Goal: Task Accomplishment & Management: Complete application form

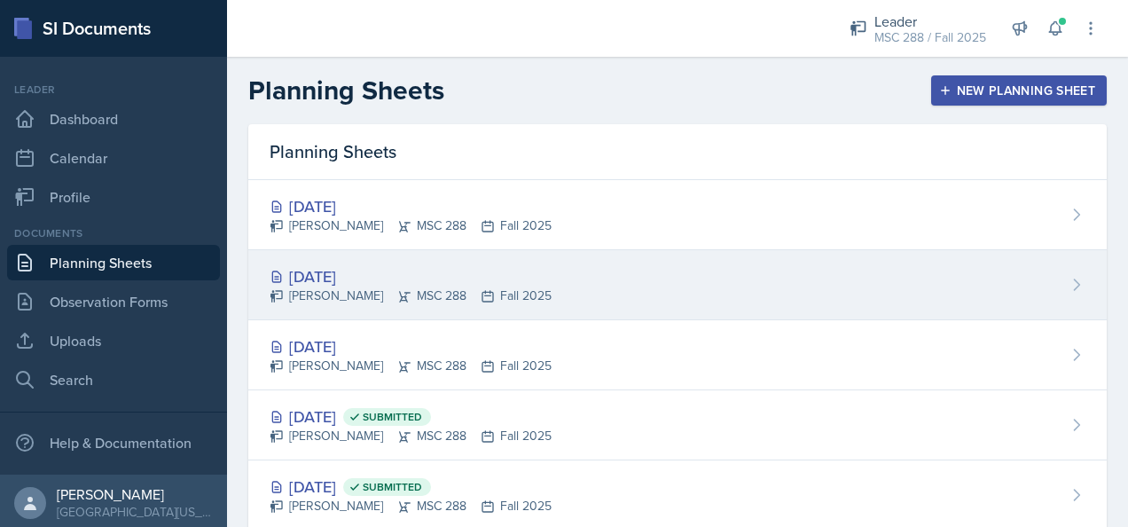
click at [337, 267] on div "[DATE]" at bounding box center [411, 276] width 282 height 24
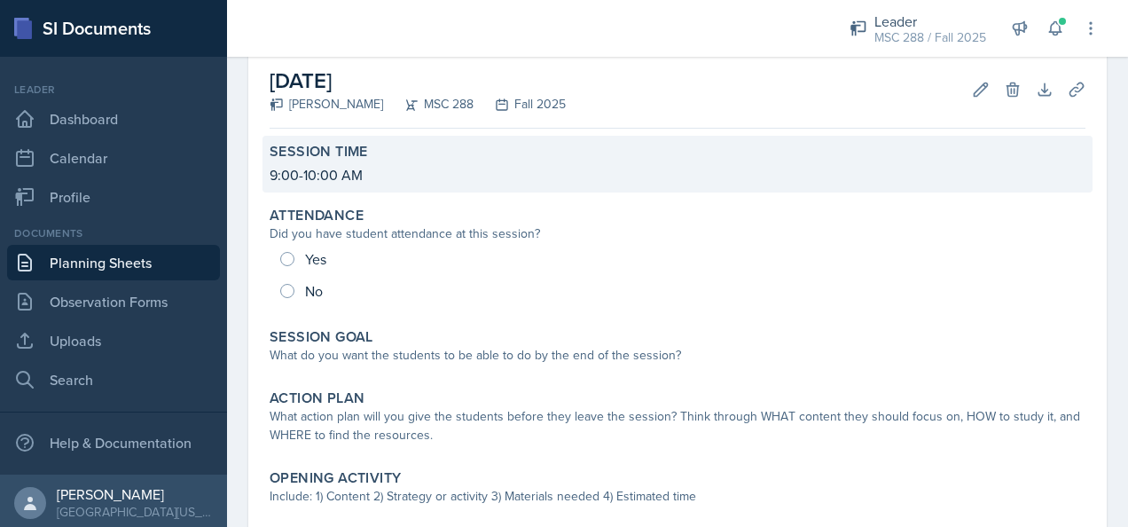
scroll to position [177, 0]
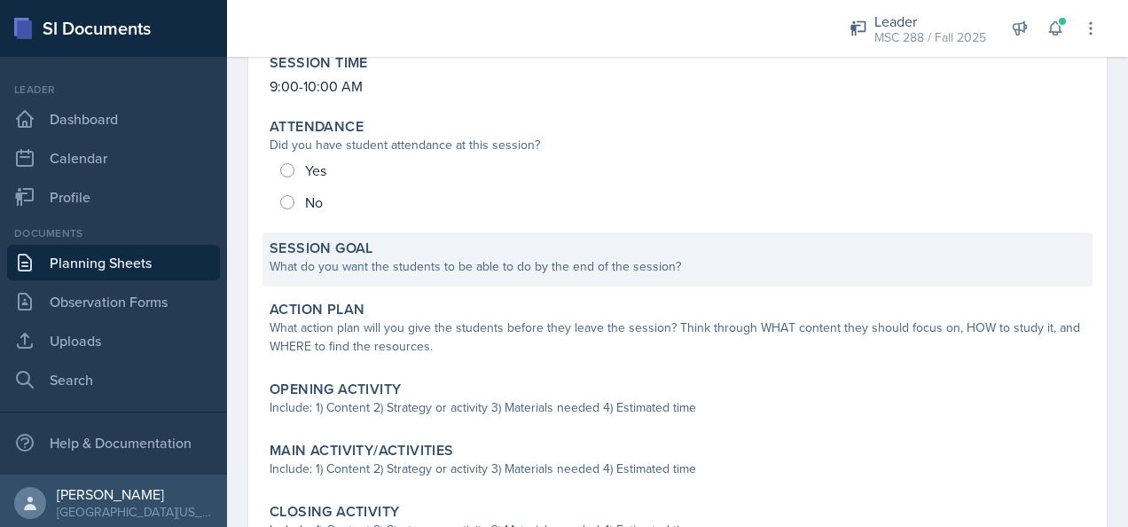
click at [683, 259] on div "What do you want the students to be able to do by the end of the session?" at bounding box center [678, 266] width 816 height 19
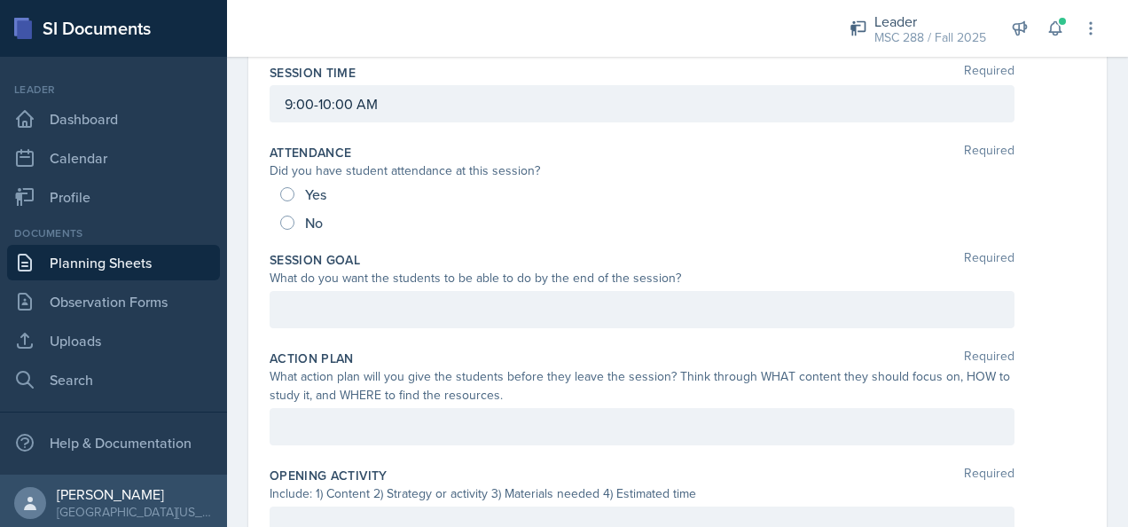
click at [381, 311] on div at bounding box center [642, 309] width 745 height 37
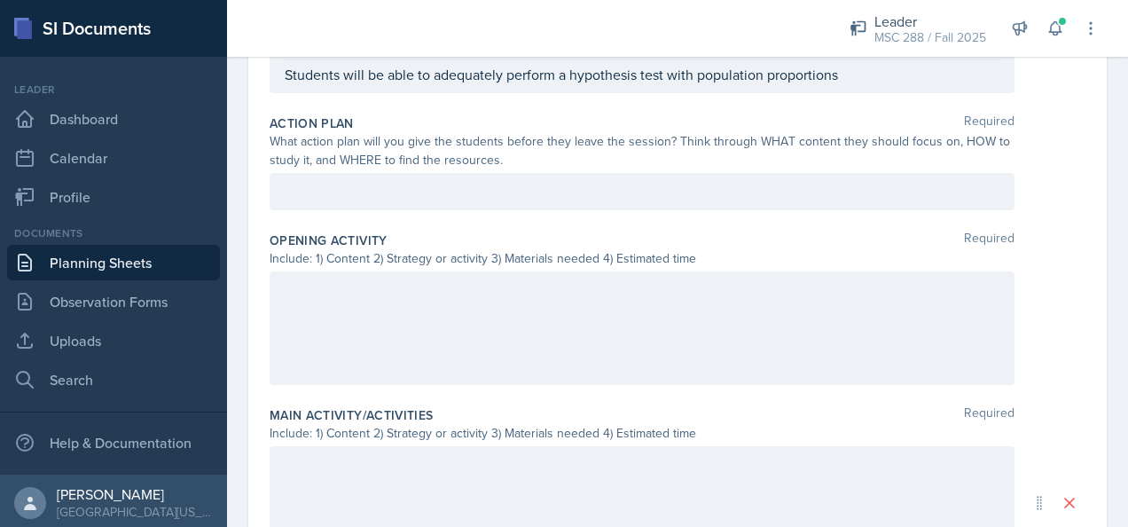
click at [449, 302] on div at bounding box center [642, 328] width 745 height 114
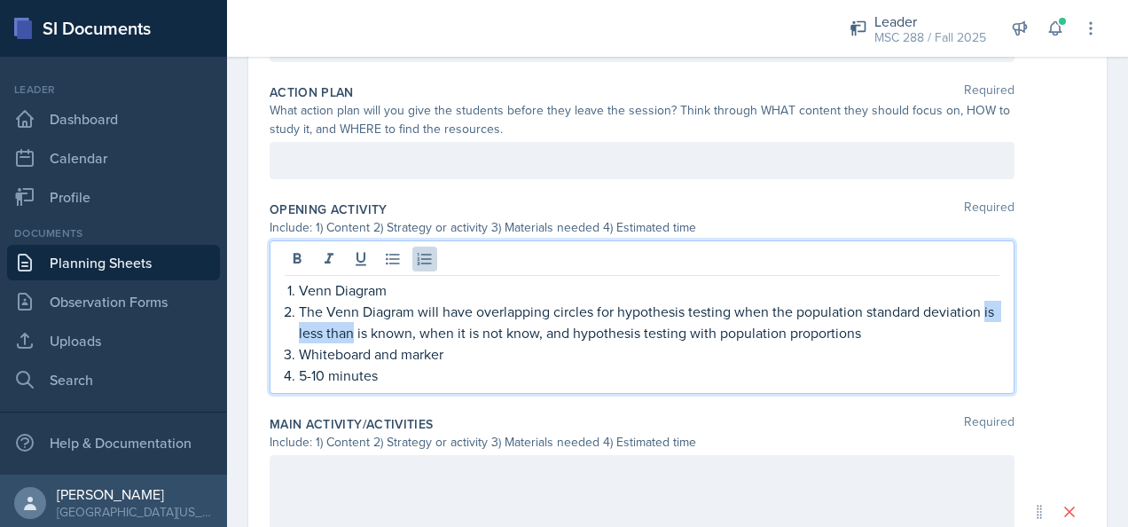
drag, startPoint x: 364, startPoint y: 330, endPoint x: 299, endPoint y: 326, distance: 64.9
click at [299, 326] on p "The Venn Diagram will have overlapping circles for hypothesis testing when the …" at bounding box center [649, 322] width 701 height 43
click at [824, 331] on p "The Venn Diagram will have overlapping circles for hypothesis testing when the …" at bounding box center [649, 322] width 701 height 43
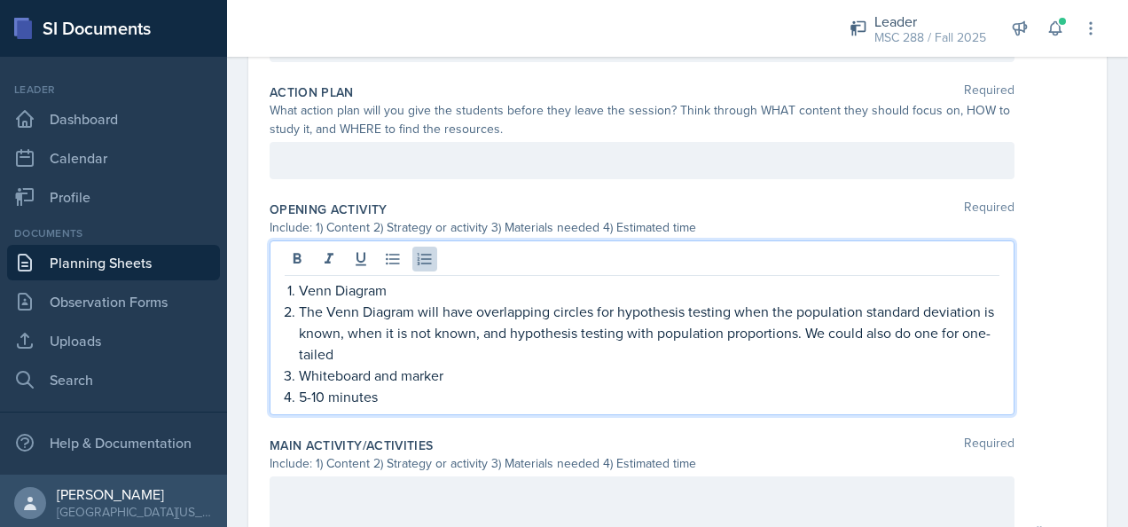
click at [322, 353] on p "The Venn Diagram will have overlapping circles for hypothesis testing when the …" at bounding box center [649, 333] width 701 height 64
click at [402, 357] on p "The Venn Diagram will have overlapping circles for hypothesis testing when the …" at bounding box center [649, 333] width 701 height 64
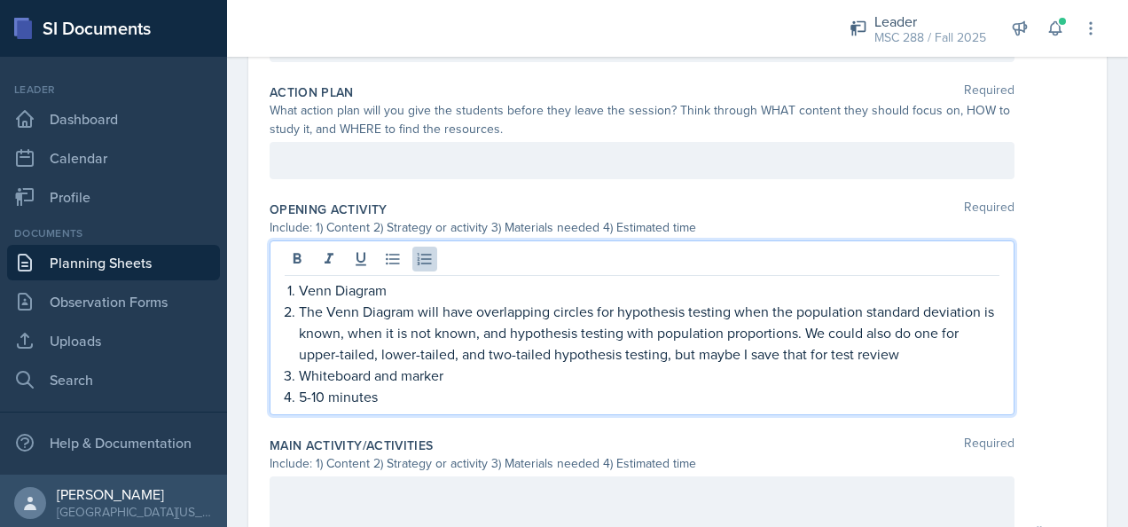
click at [669, 351] on p "The Venn Diagram will have overlapping circles for hypothesis testing when the …" at bounding box center [649, 333] width 701 height 64
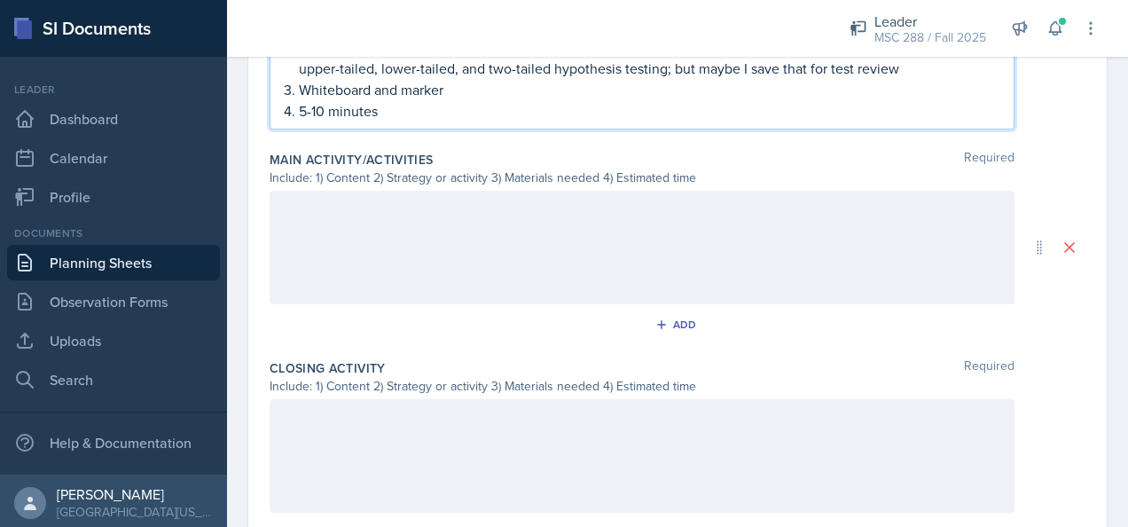
scroll to position [798, 0]
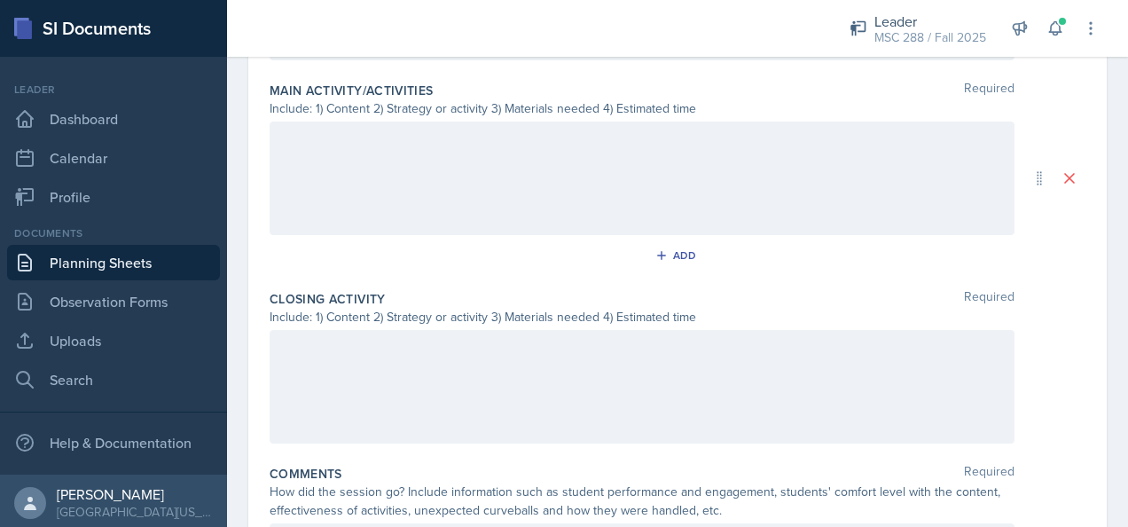
click at [474, 161] on div at bounding box center [642, 179] width 745 height 114
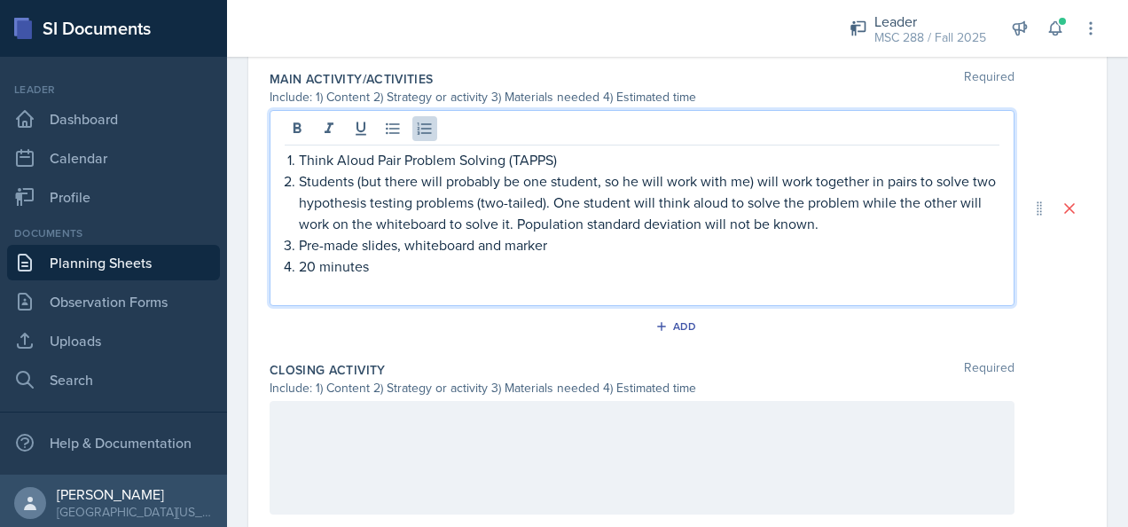
scroll to position [740, 0]
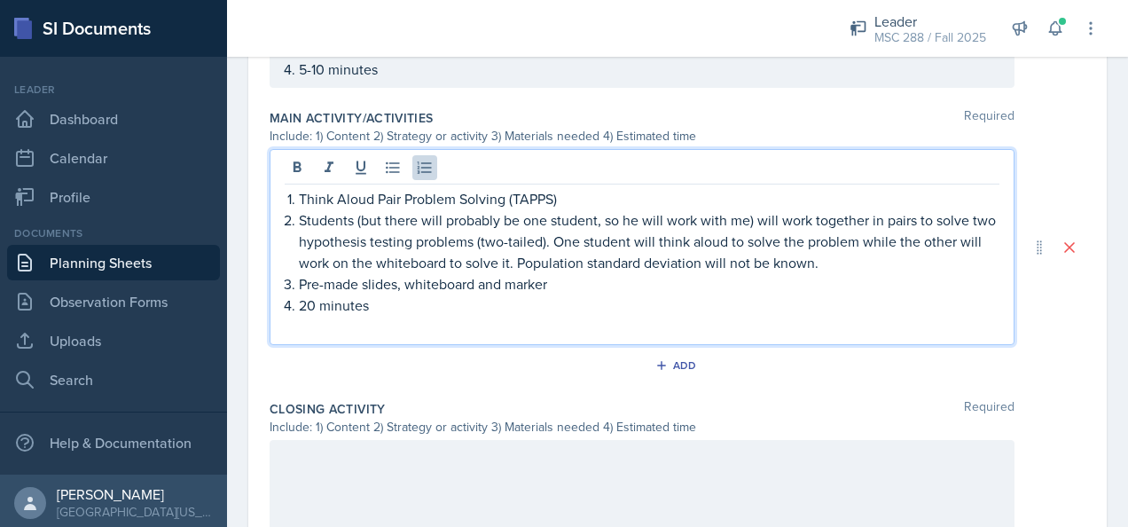
click at [413, 337] on div "Think Aloud Pair Problem Solving (TAPPS) Students (but there will probably be o…" at bounding box center [642, 247] width 745 height 196
click at [417, 321] on p at bounding box center [642, 326] width 715 height 21
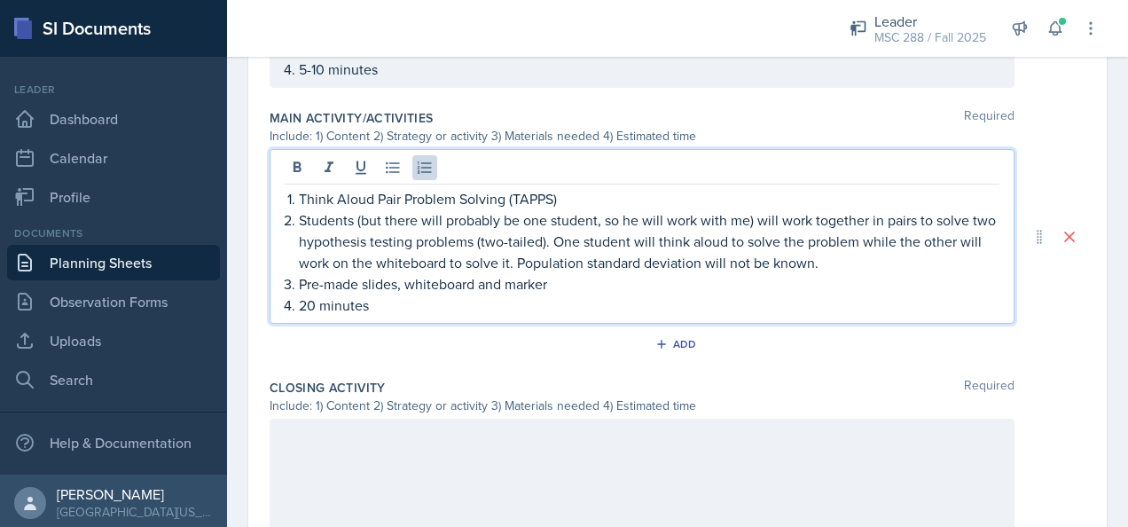
drag, startPoint x: 304, startPoint y: 298, endPoint x: 335, endPoint y: 303, distance: 31.5
click at [305, 298] on p "20 minutes" at bounding box center [649, 305] width 701 height 21
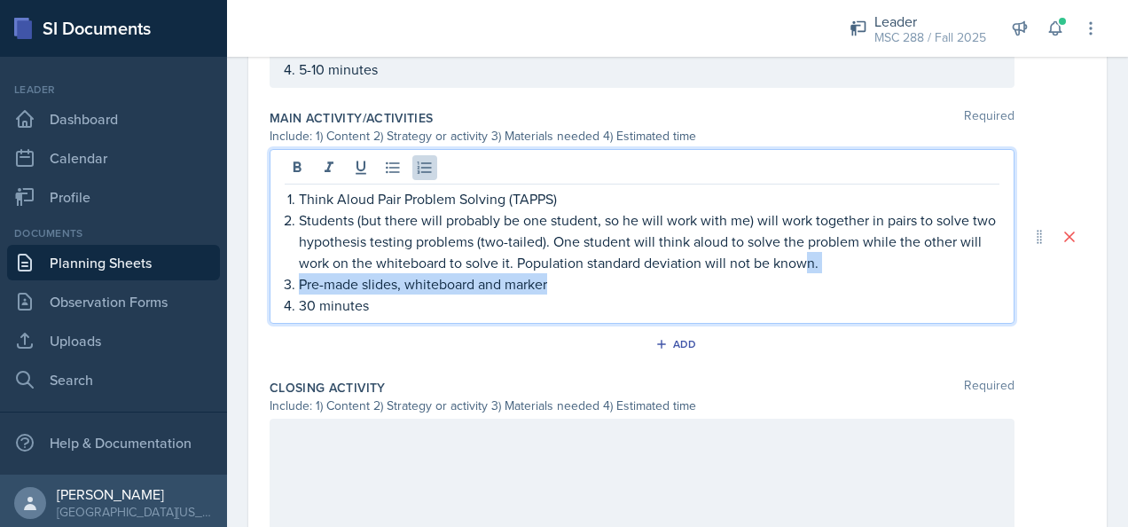
drag, startPoint x: 834, startPoint y: 263, endPoint x: 761, endPoint y: 269, distance: 72.9
click at [761, 269] on ol "Think Aloud Pair Problem Solving (TAPPS) Students (but there will probably be o…" at bounding box center [649, 252] width 701 height 128
click at [851, 279] on p "Pre-made slides, whiteboard and marker" at bounding box center [649, 283] width 701 height 21
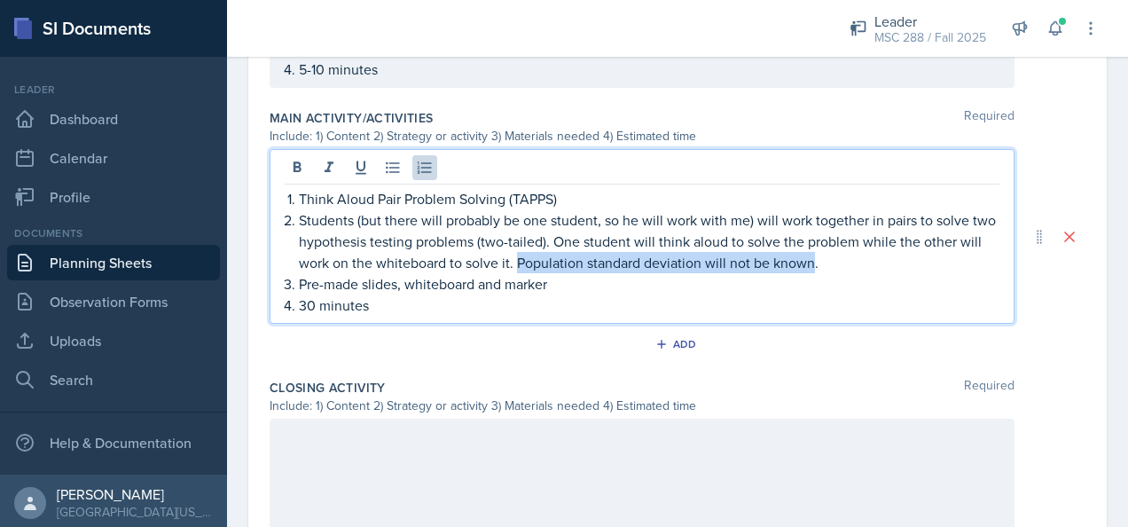
drag, startPoint x: 836, startPoint y: 259, endPoint x: 541, endPoint y: 259, distance: 294.5
click at [541, 259] on p "Students (but there will probably be one student, so he will work with me) will…" at bounding box center [649, 241] width 701 height 64
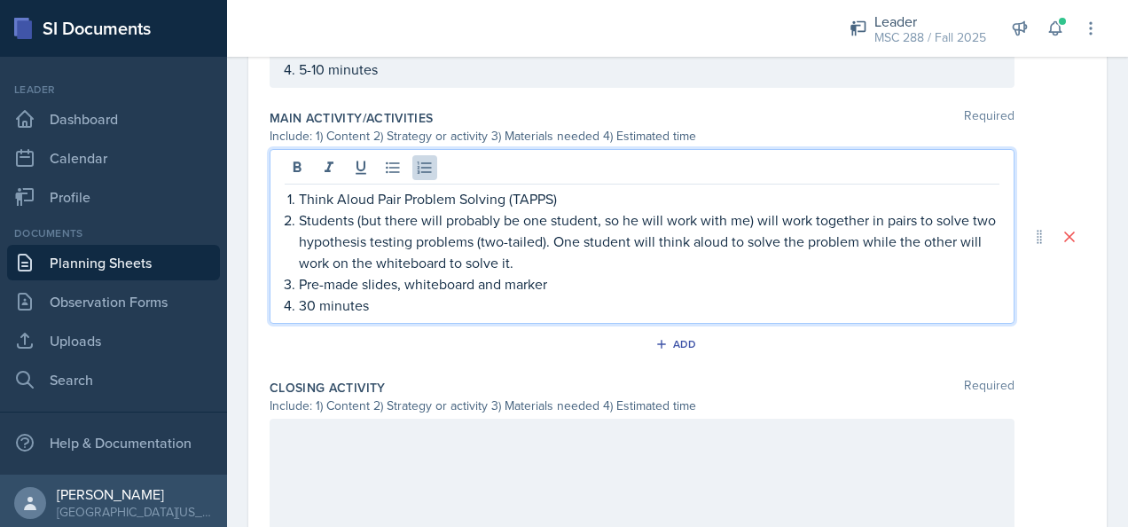
click at [311, 240] on p "Students (but there will probably be one student, so he will work with me) will…" at bounding box center [649, 241] width 701 height 64
drag, startPoint x: 580, startPoint y: 237, endPoint x: 513, endPoint y: 237, distance: 67.4
click at [513, 237] on p "Students (but there will probably be one student, so he will work with me) will…" at bounding box center [649, 241] width 701 height 64
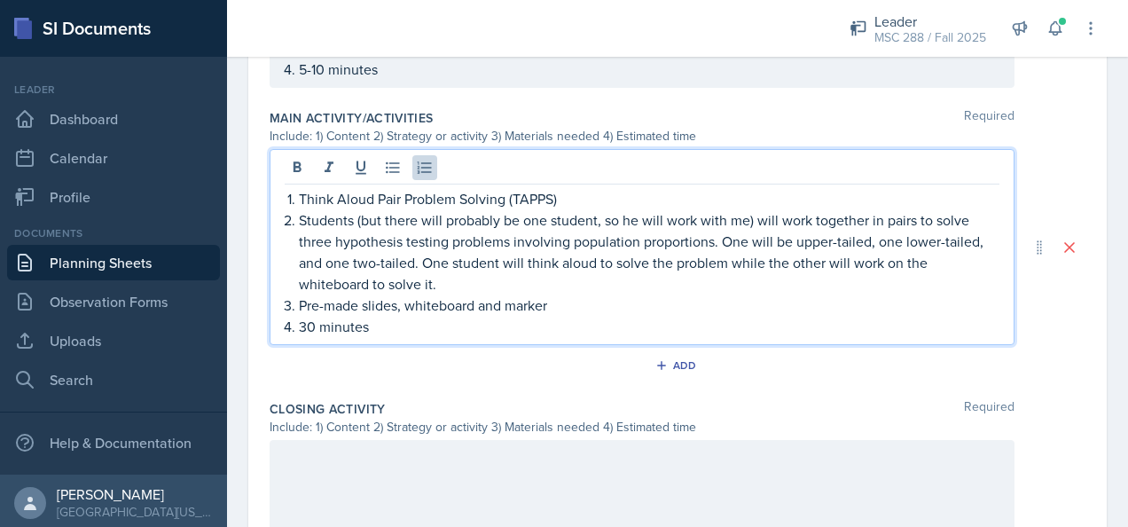
scroll to position [829, 0]
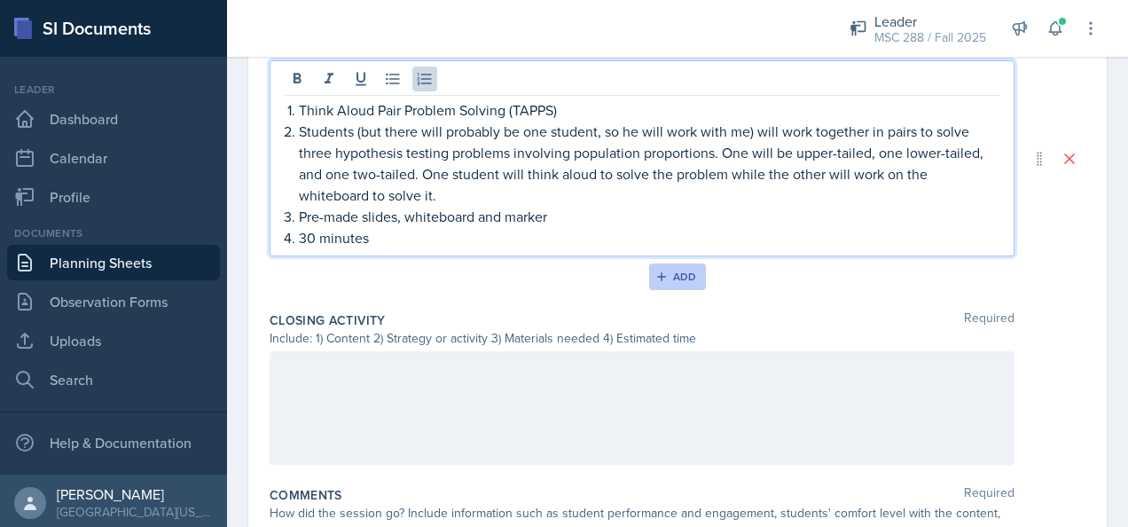
click at [667, 277] on div "Add" at bounding box center [678, 277] width 38 height 14
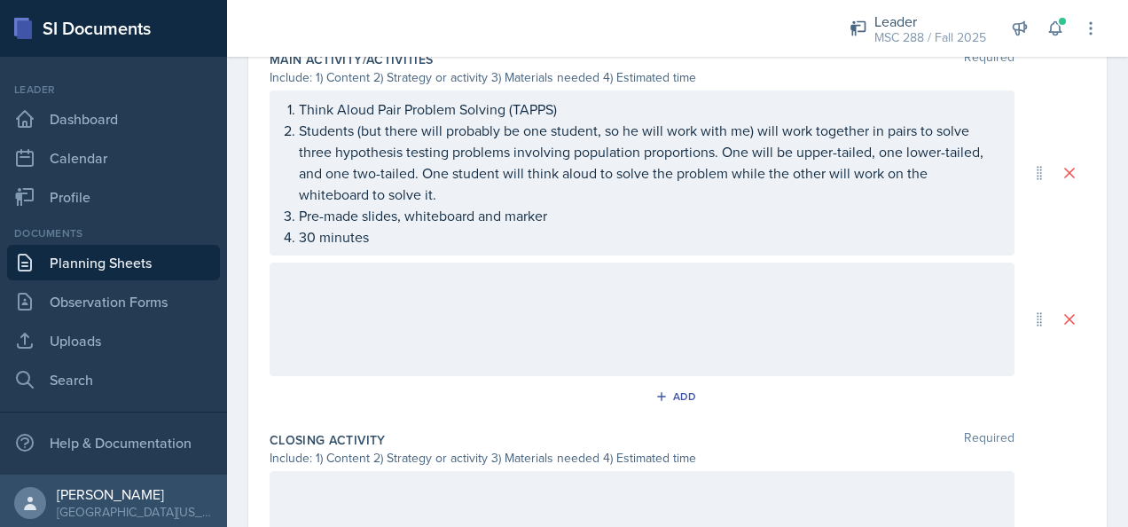
click at [486, 293] on div at bounding box center [642, 320] width 745 height 114
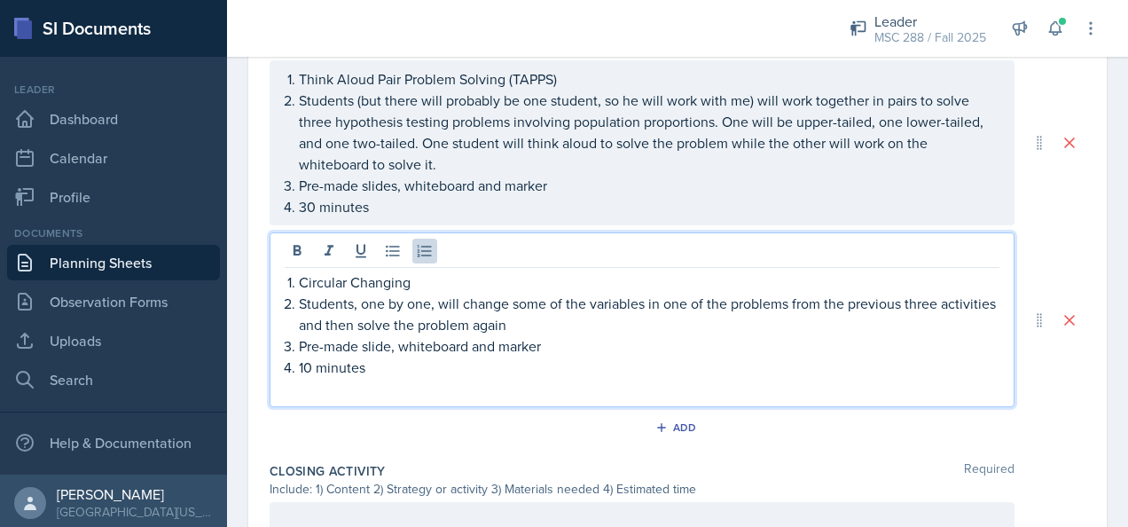
click at [359, 383] on p at bounding box center [642, 388] width 715 height 21
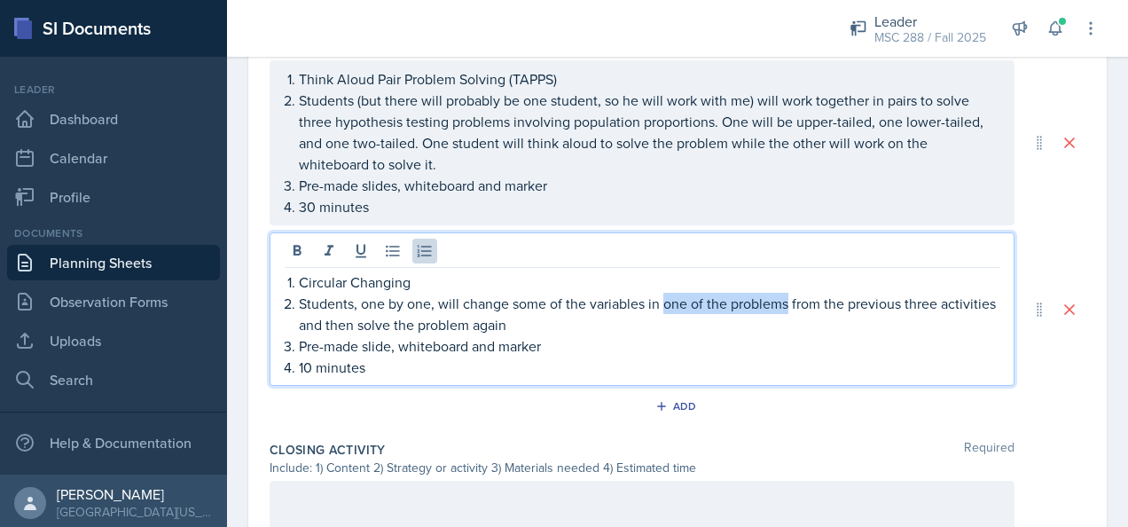
drag, startPoint x: 788, startPoint y: 298, endPoint x: 665, endPoint y: 303, distance: 122.5
click at [665, 303] on p "Students, one by one, will change some of the variables in one of the problems …" at bounding box center [649, 314] width 701 height 43
drag, startPoint x: 875, startPoint y: 302, endPoint x: 836, endPoint y: 300, distance: 39.1
click at [836, 300] on p "Students, one by one, will change some of the variables in a problem from the p…" at bounding box center [649, 314] width 701 height 43
click at [840, 300] on p "Students, one by one, will change some of the variables in a problem from the p…" at bounding box center [649, 314] width 701 height 43
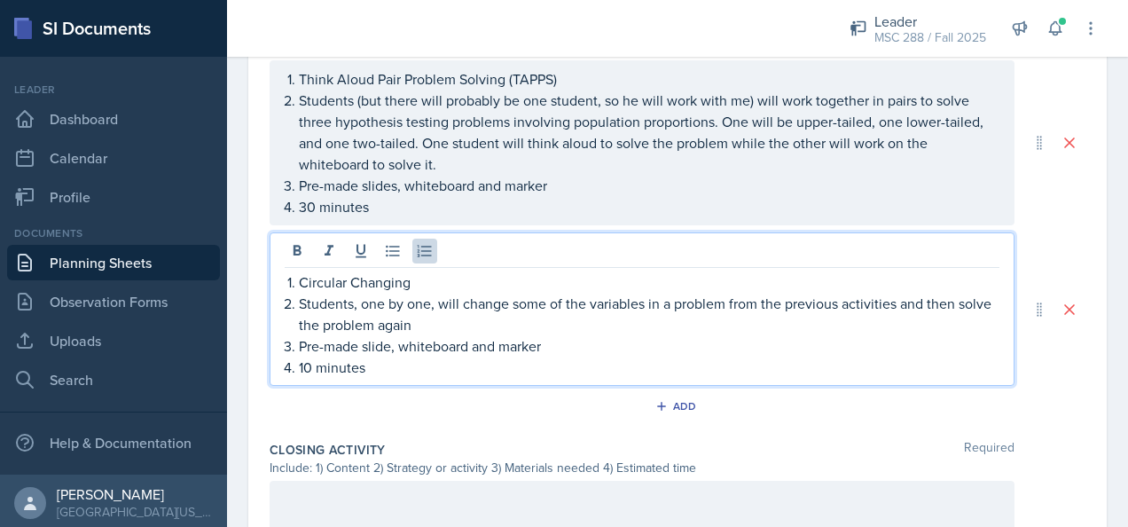
click at [895, 295] on p "Students, one by one, will change some of the variables in a problem from the p…" at bounding box center [649, 314] width 701 height 43
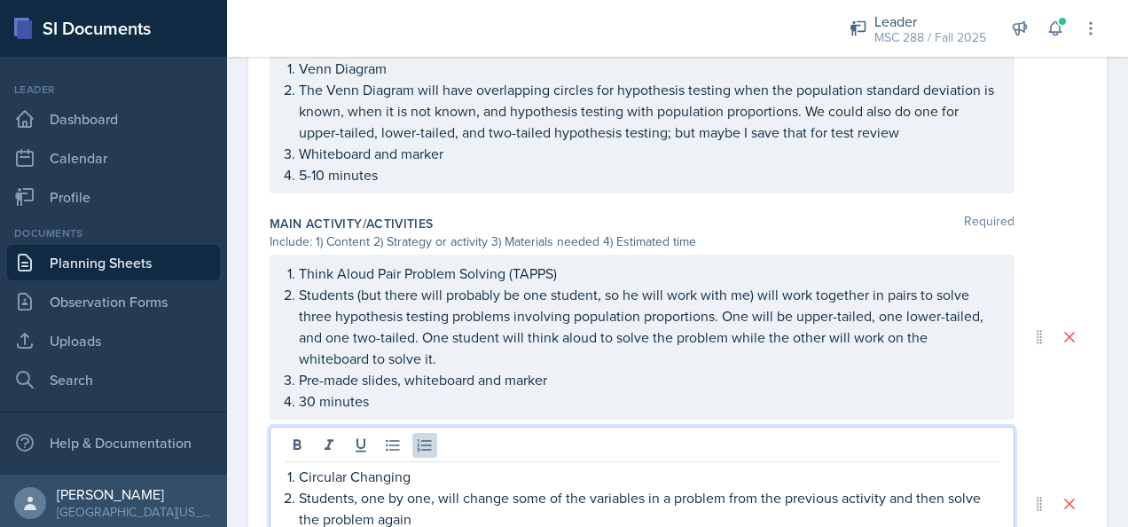
scroll to position [665, 0]
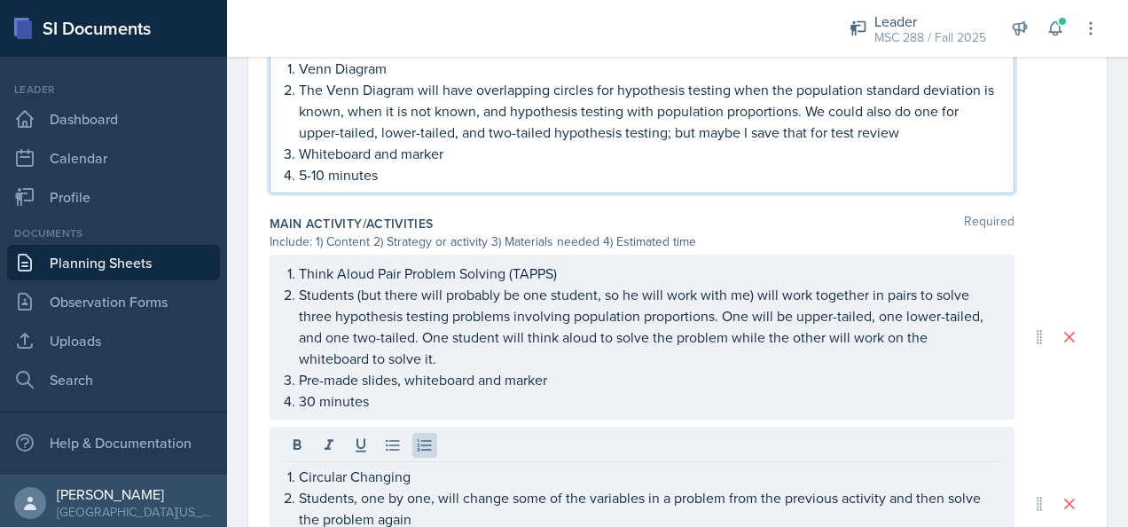
click at [313, 170] on p "5-10 minutes" at bounding box center [649, 174] width 701 height 21
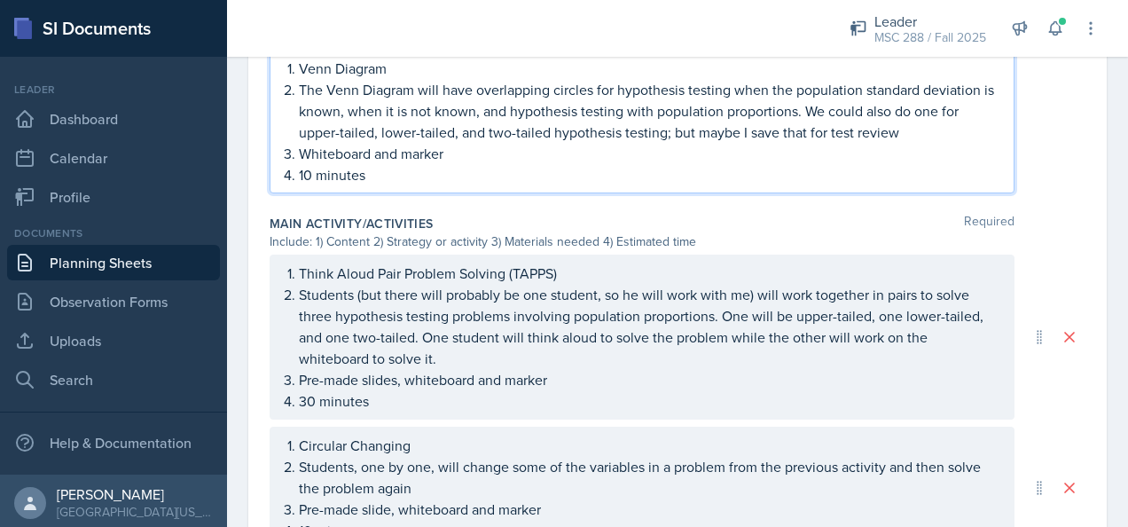
scroll to position [754, 0]
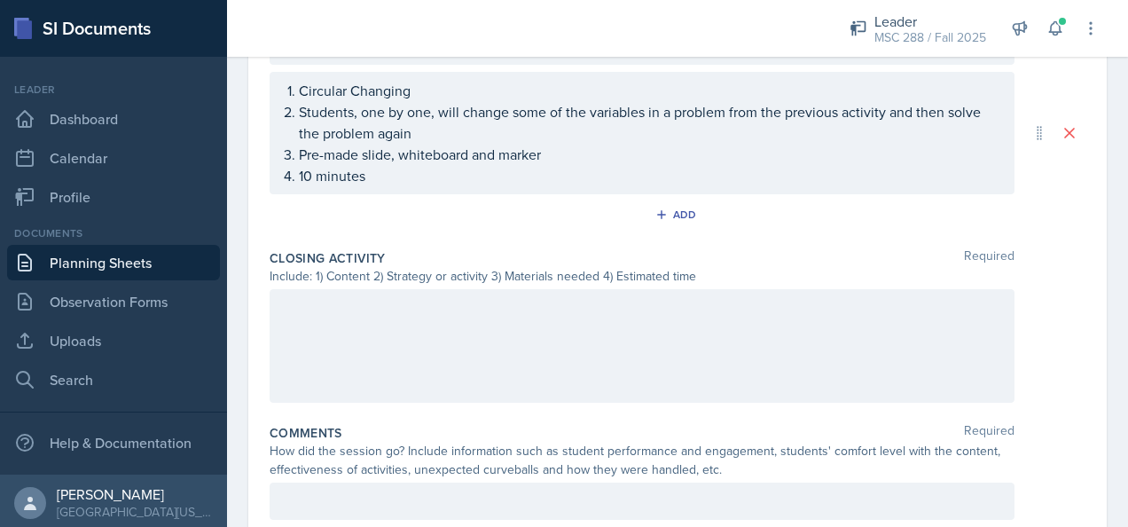
click at [398, 336] on div at bounding box center [642, 346] width 745 height 114
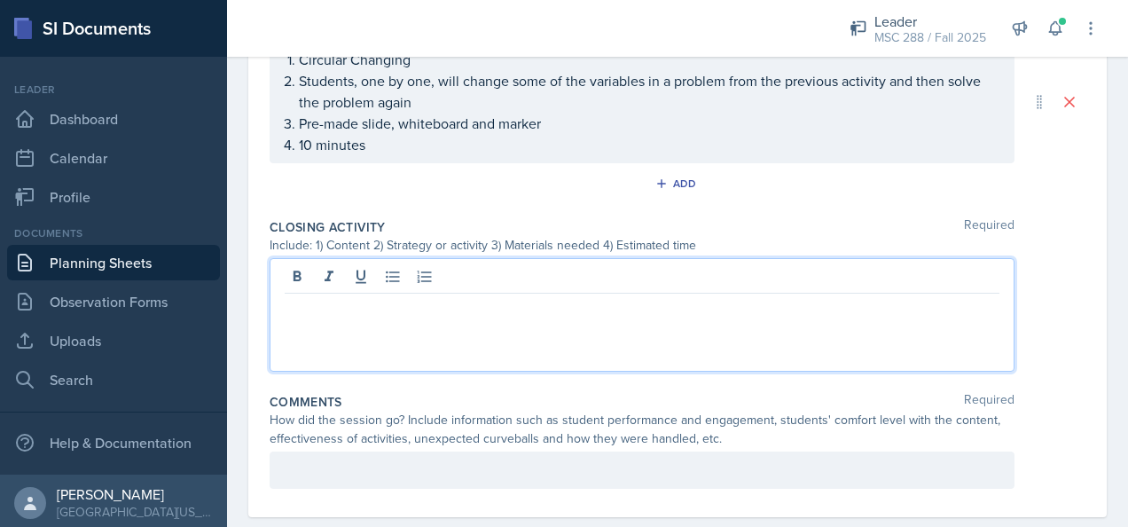
scroll to position [1020, 0]
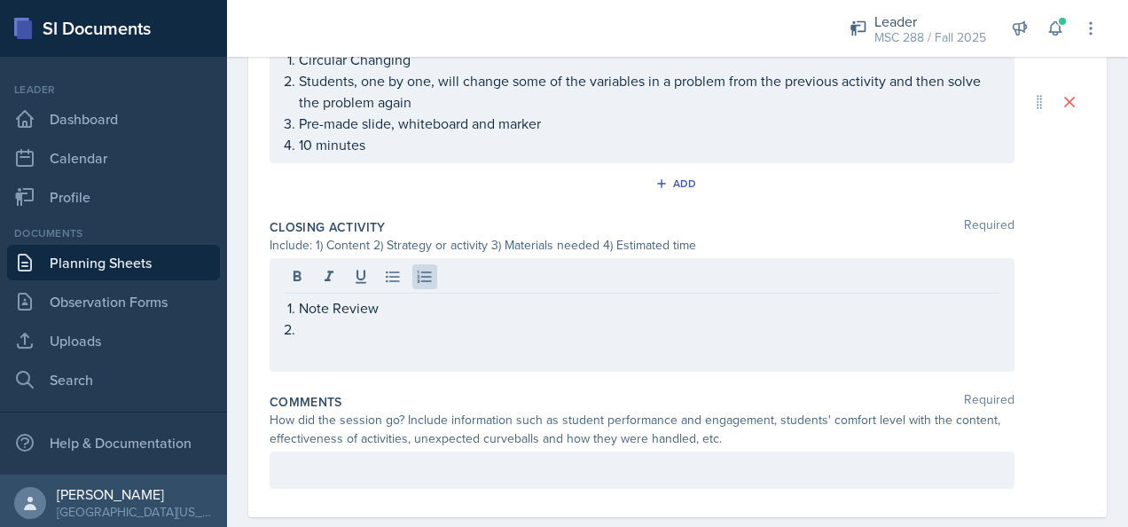
drag, startPoint x: 350, startPoint y: 344, endPoint x: 282, endPoint y: 321, distance: 71.3
click at [282, 321] on div "Note Review" at bounding box center [642, 315] width 745 height 114
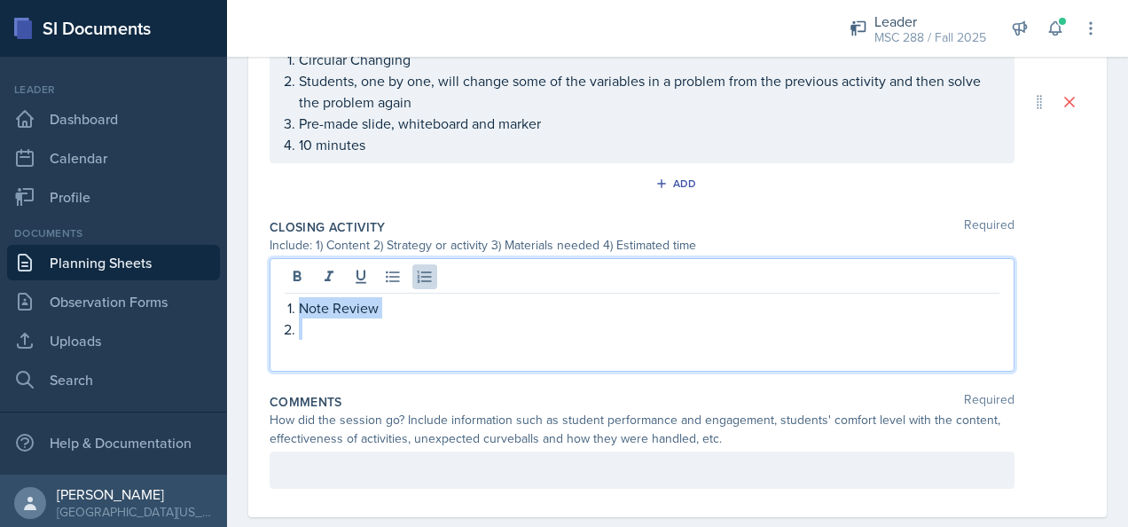
drag, startPoint x: 301, startPoint y: 323, endPoint x: 271, endPoint y: 299, distance: 38.5
click at [271, 299] on div "Note Review" at bounding box center [642, 315] width 745 height 114
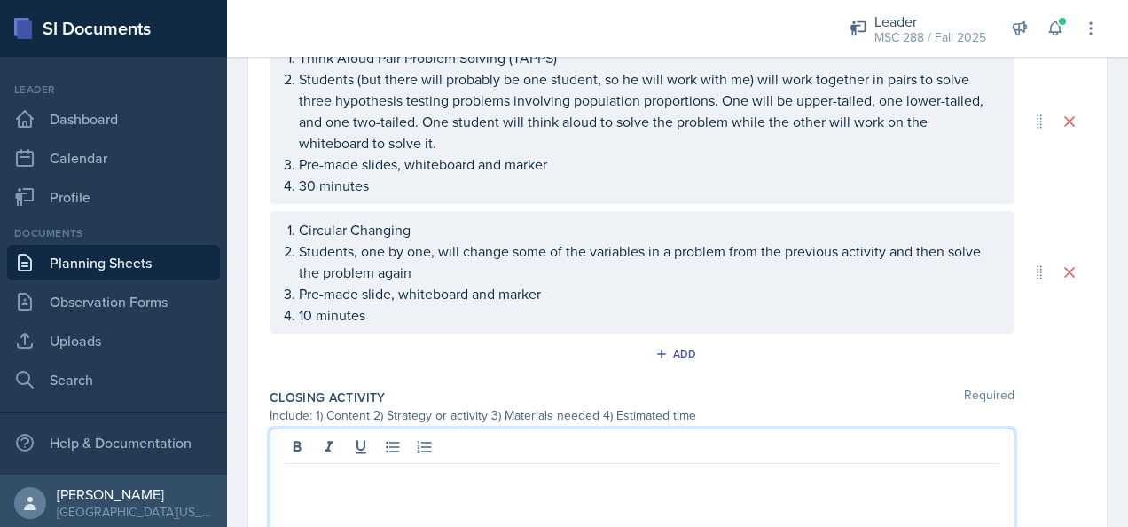
scroll to position [843, 0]
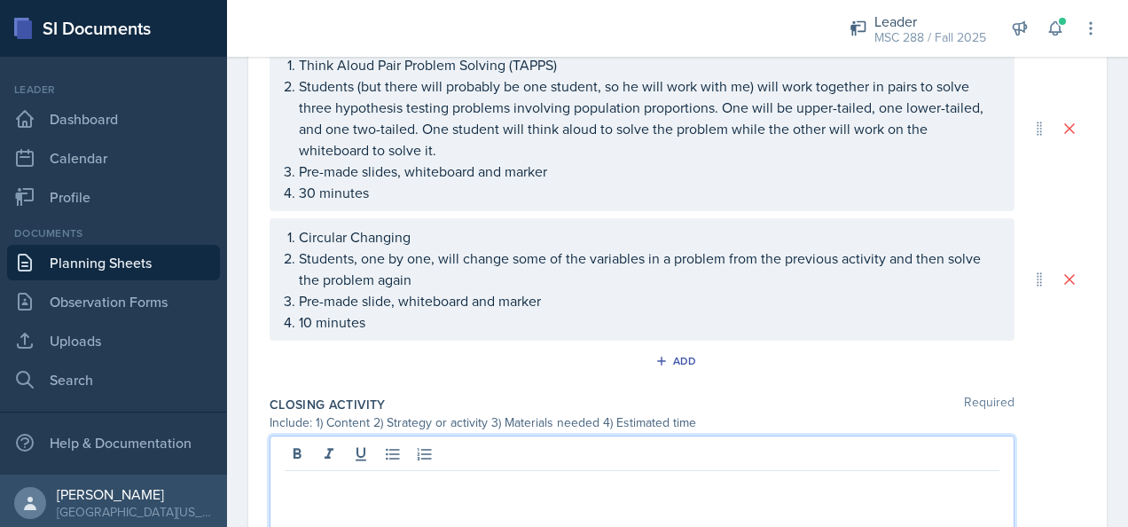
click at [306, 319] on p "10 minutes" at bounding box center [649, 321] width 701 height 21
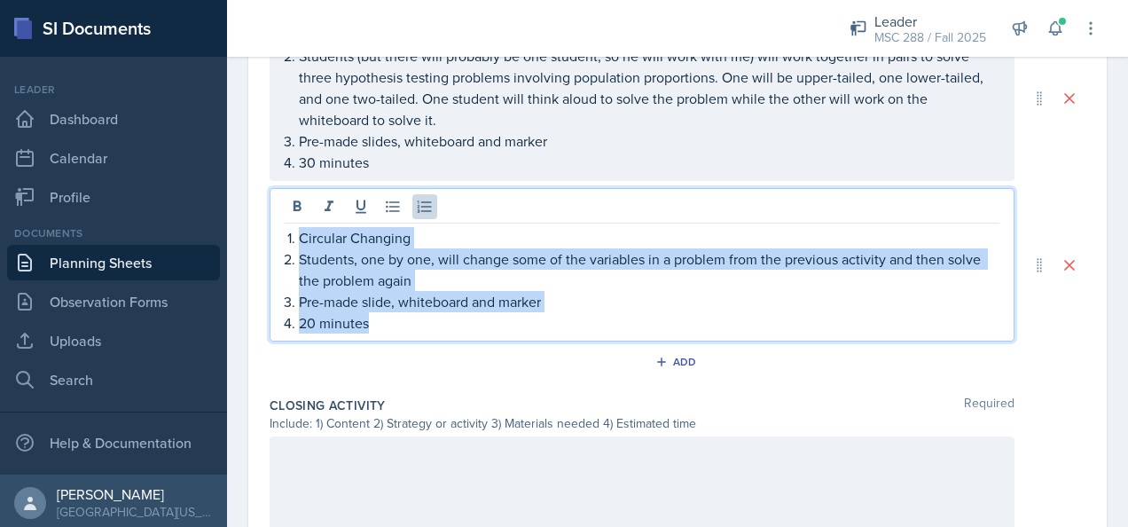
drag, startPoint x: 422, startPoint y: 327, endPoint x: 287, endPoint y: 230, distance: 166.4
click at [299, 230] on ol "Circular Changing Students, one by one, will change some of the variables in a …" at bounding box center [649, 280] width 701 height 106
copy ol "Circular Changing Students, one by one, will change some of the variables in a …"
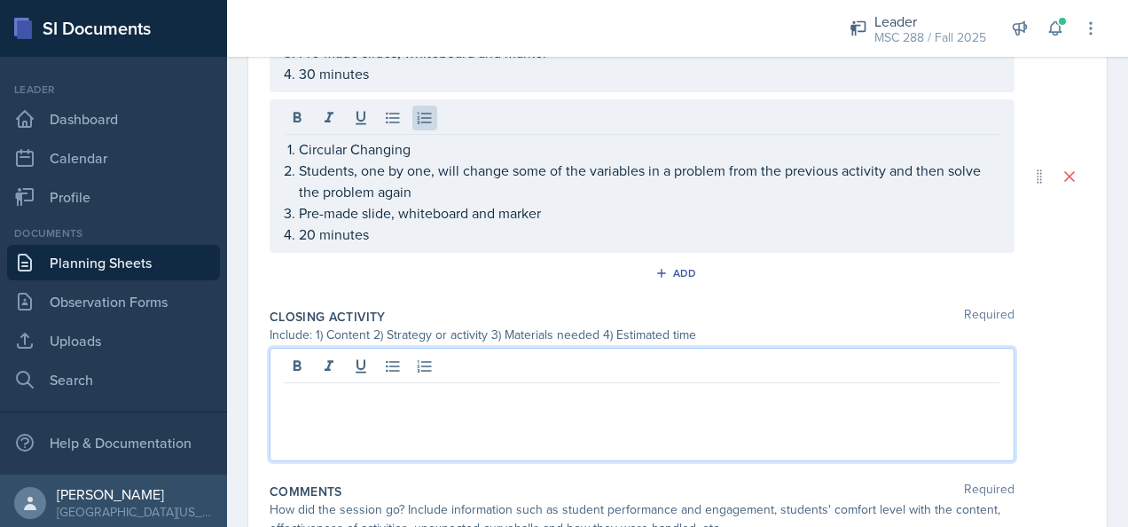
click at [503, 387] on p at bounding box center [642, 397] width 715 height 21
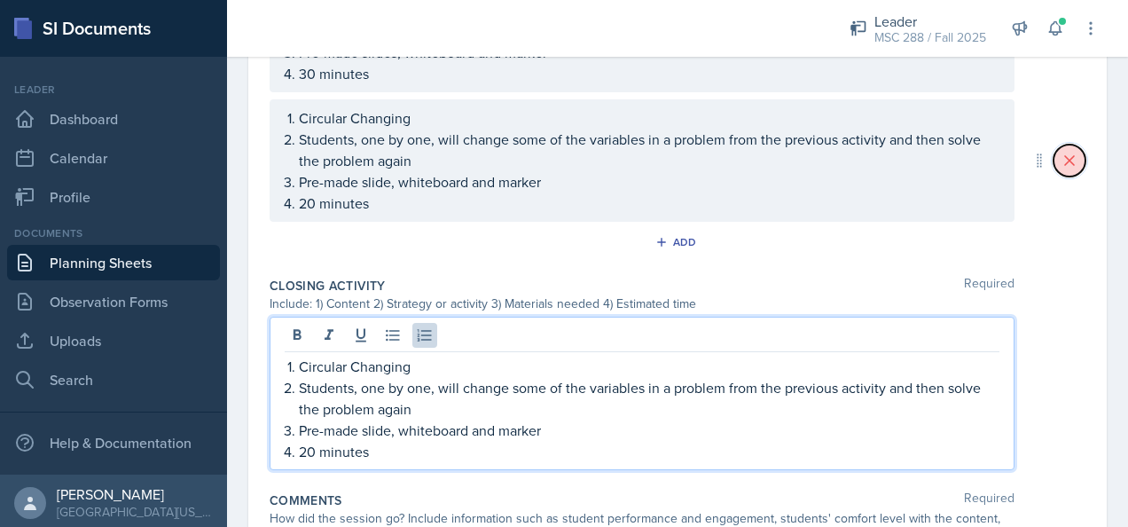
click at [1054, 166] on button at bounding box center [1070, 161] width 32 height 32
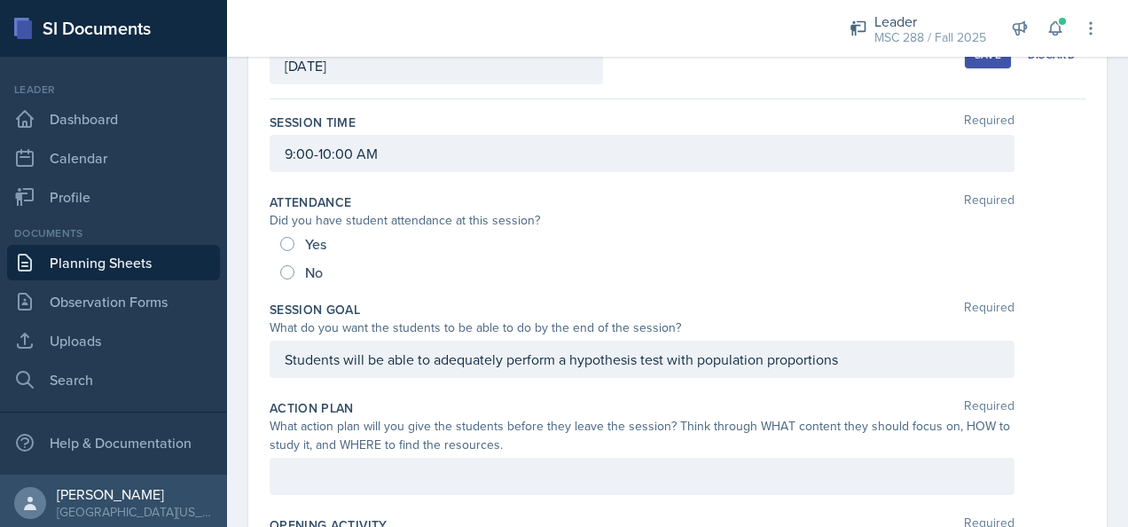
scroll to position [305, 0]
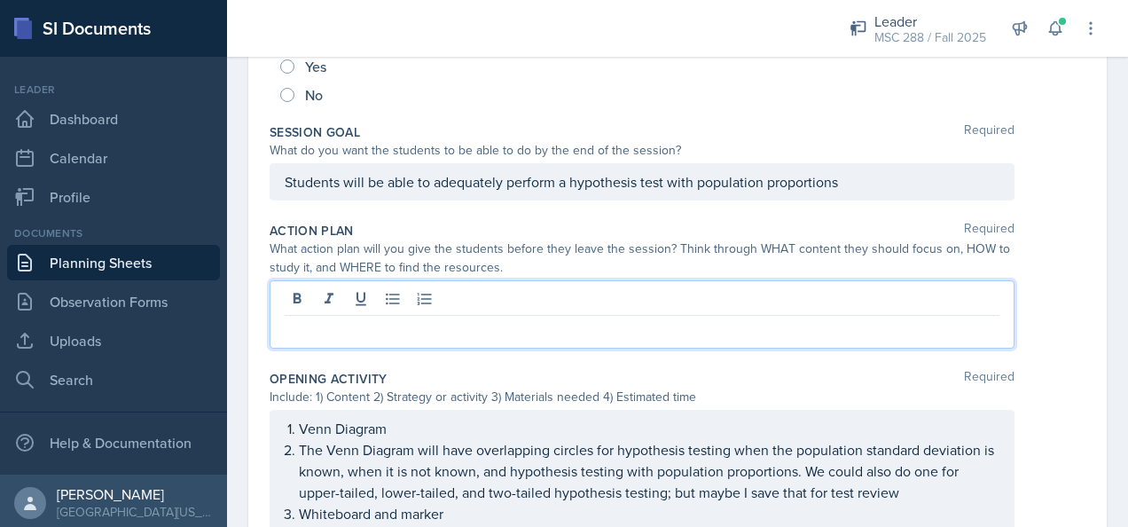
click at [357, 319] on p at bounding box center [642, 329] width 715 height 21
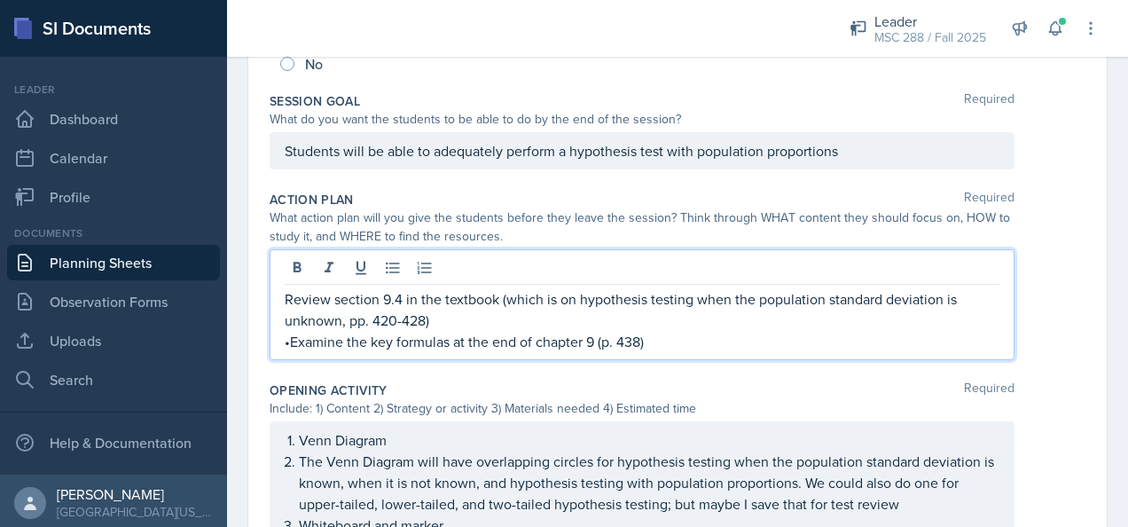
click at [334, 298] on p "Review section 9.4 in the textbook (which is on hypothesis testing when the pop…" at bounding box center [642, 309] width 715 height 43
drag, startPoint x: 629, startPoint y: 296, endPoint x: 562, endPoint y: 301, distance: 67.6
click at [562, 301] on p "Review (at least skim) the entirety of chapter section 9.4 in the textbook (whi…" at bounding box center [642, 309] width 715 height 43
click at [289, 337] on p "•Examine the key formulas at the end of chapter 9 (p. 438)" at bounding box center [642, 341] width 715 height 21
copy p "•"
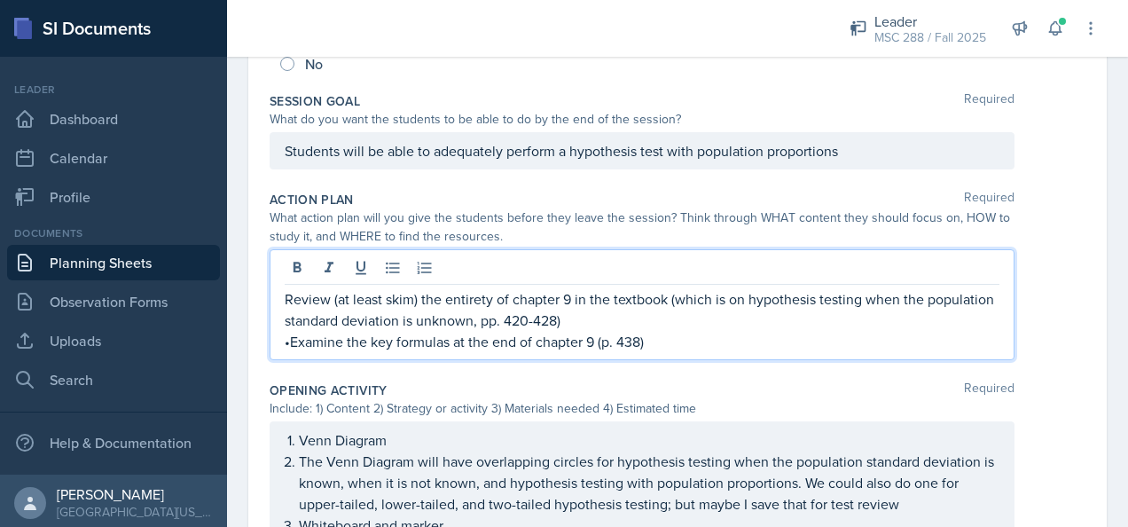
click at [284, 298] on div "Review (at least skim) the entirety of chapter 9 in the textbook (which is on h…" at bounding box center [642, 304] width 745 height 111
click at [285, 292] on p "Review (at least skim) the entirety of chapter 9 in the textbook (which is on h…" at bounding box center [642, 309] width 715 height 43
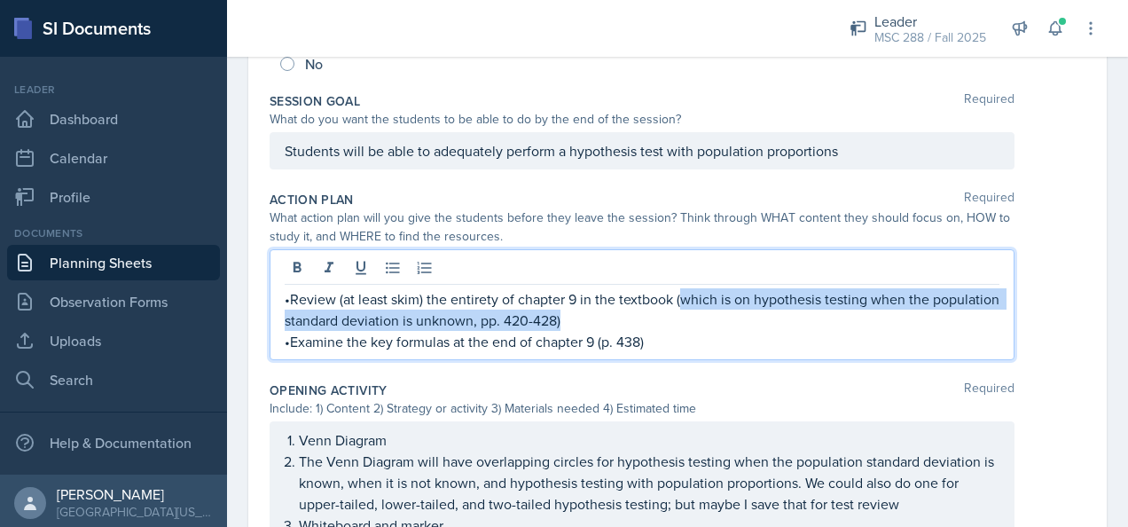
drag, startPoint x: 648, startPoint y: 315, endPoint x: 680, endPoint y: 298, distance: 36.1
click at [680, 298] on p "•Review (at least skim) the entirety of chapter 9 in the textbook (which is on …" at bounding box center [642, 309] width 715 height 43
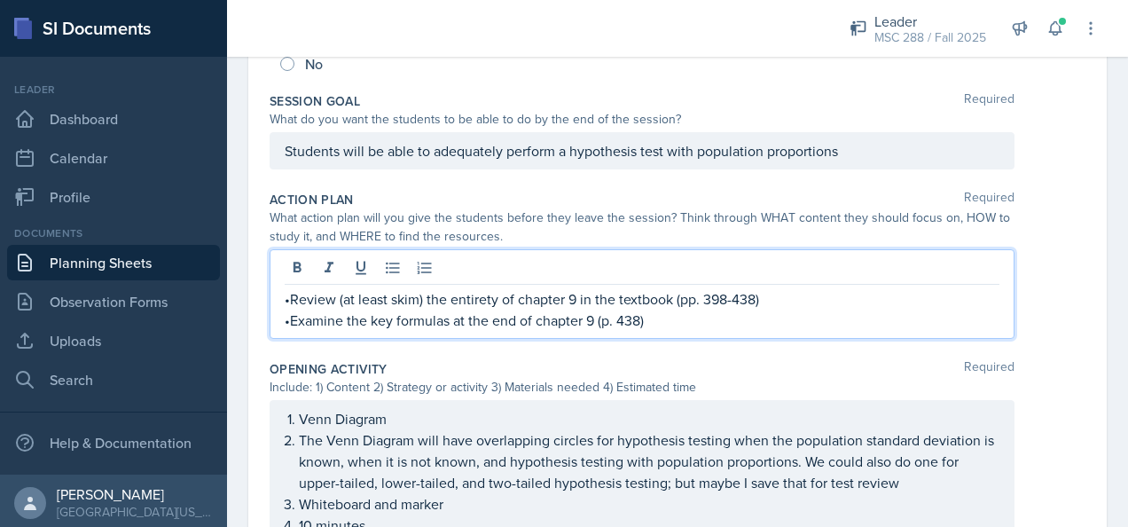
click at [687, 317] on p "•Examine the key formulas at the end of chapter 9 (p. 438)" at bounding box center [642, 320] width 715 height 21
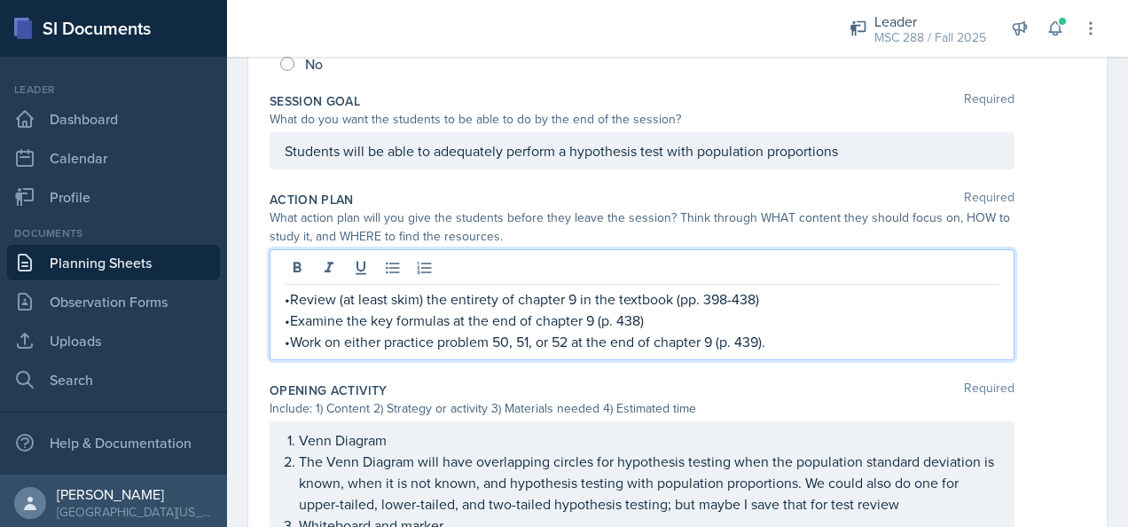
click at [509, 341] on p "•Work on either practice problem 50, 51, or 52 at the end of chapter 9 (p. 439)." at bounding box center [642, 341] width 715 height 21
click at [593, 336] on p "•Work on either practice problem 58, 59, 60, or 52 at the end of chapter 9 (p. …" at bounding box center [642, 341] width 715 height 21
drag, startPoint x: 753, startPoint y: 339, endPoint x: 774, endPoint y: 353, distance: 25.6
click at [753, 339] on p "•Work on either practice problem 58, 59, 60, or 61 at the end of chapter 9 (p. …" at bounding box center [642, 341] width 715 height 21
click at [284, 145] on div "Students will be able to adequately perform a hypothesis test with population p…" at bounding box center [642, 150] width 745 height 37
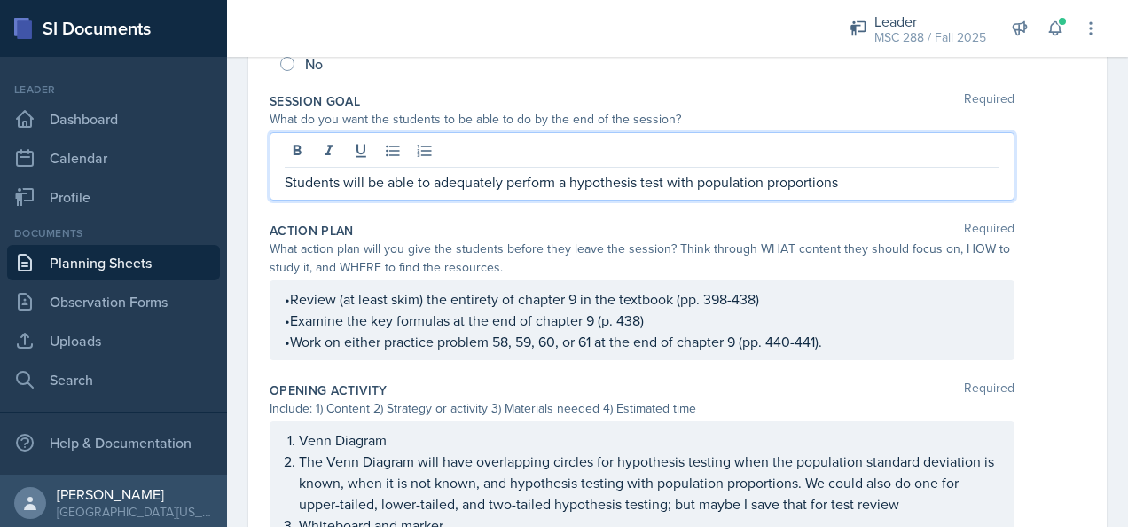
scroll to position [367, 0]
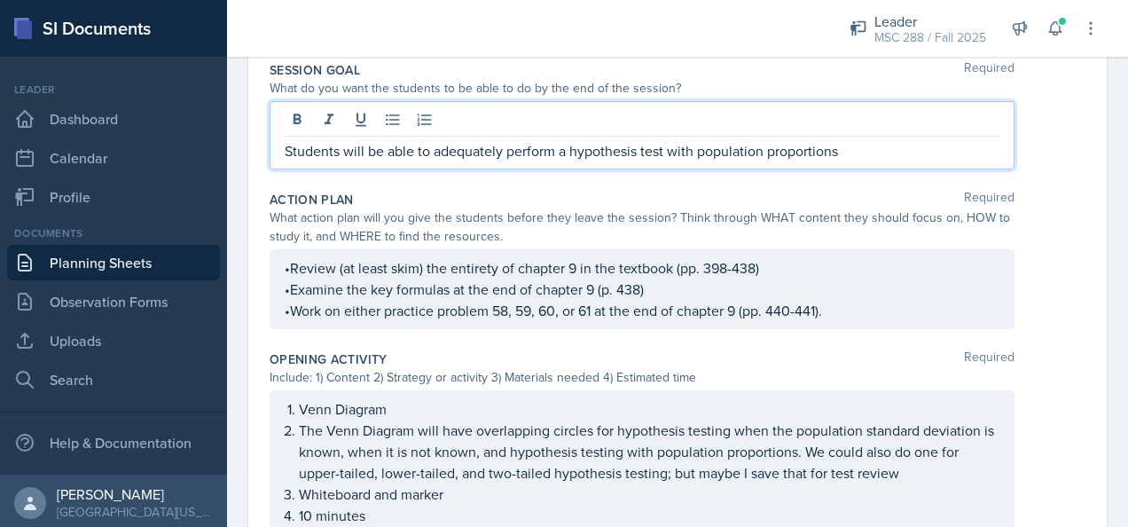
click at [285, 145] on p "Students will be able to adequately perform a hypothesis test with population p…" at bounding box center [642, 150] width 715 height 21
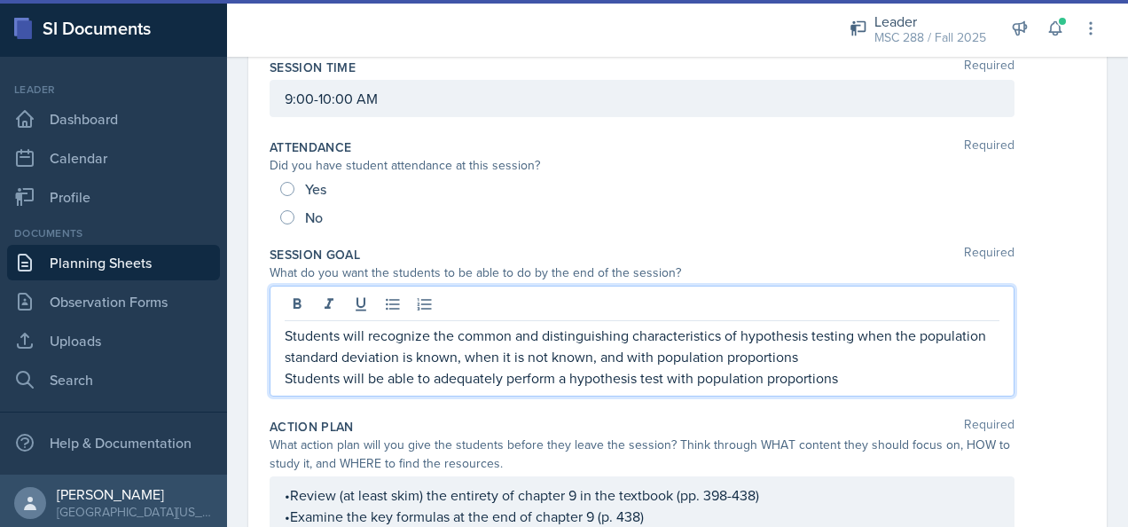
scroll to position [155, 0]
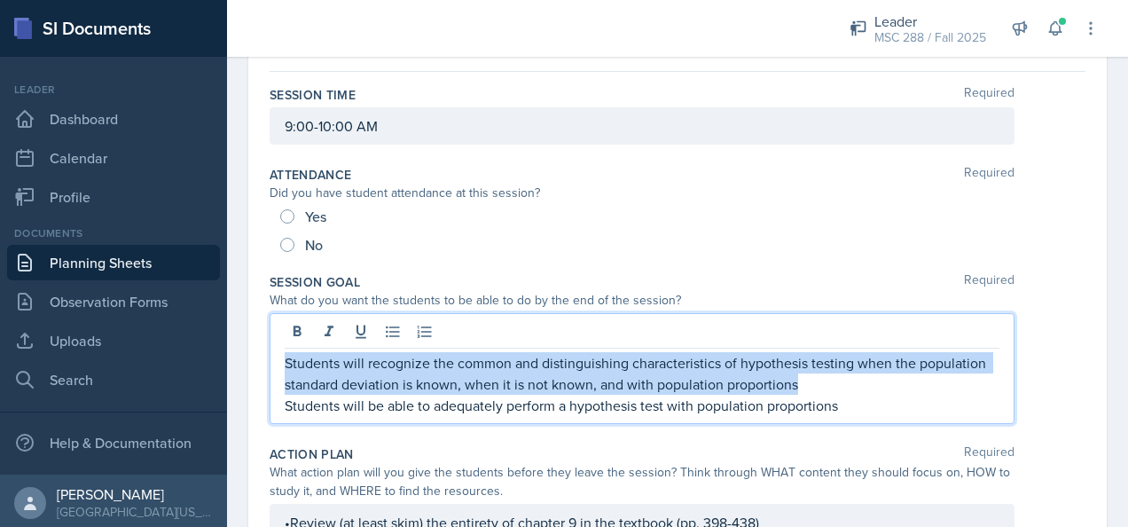
drag, startPoint x: 284, startPoint y: 358, endPoint x: 803, endPoint y: 377, distance: 519.3
click at [803, 377] on p "Students will recognize the common and distinguishing characteristics of hypoth…" at bounding box center [642, 373] width 715 height 43
copy p "Students will recognize the common and distinguishing characteristics of hypoth…"
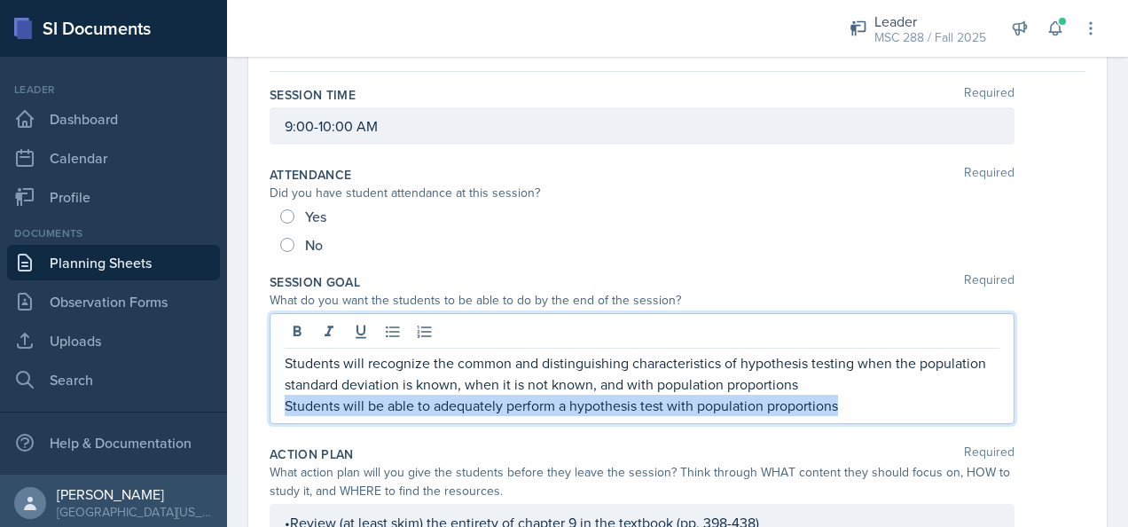
drag, startPoint x: 843, startPoint y: 408, endPoint x: 273, endPoint y: 400, distance: 569.6
click at [273, 400] on div "Students will recognize the common and distinguishing characteristics of hypoth…" at bounding box center [642, 368] width 745 height 111
copy p "Students will be able to adequately perform a hypothesis test with population p…"
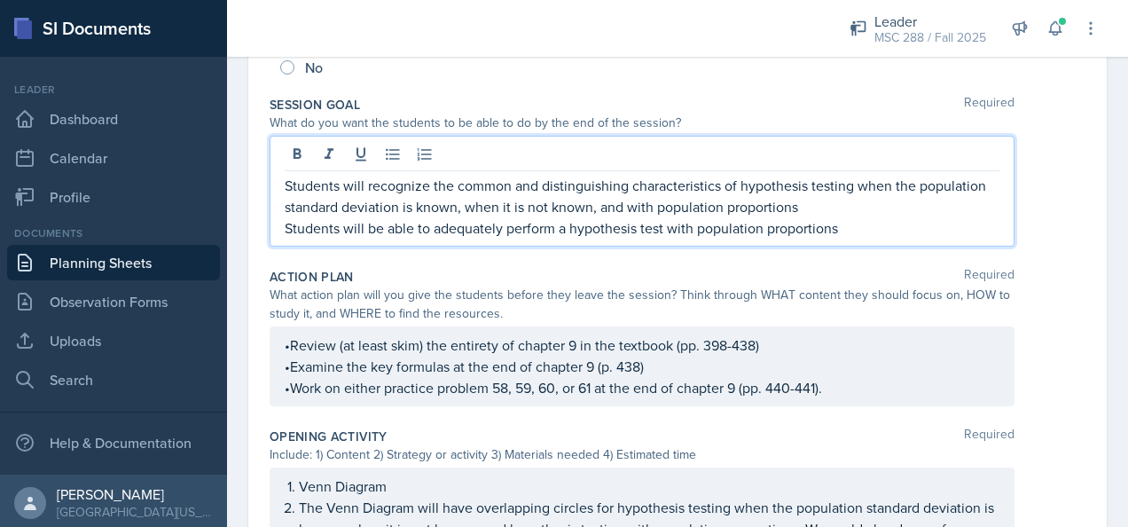
scroll to position [364, 0]
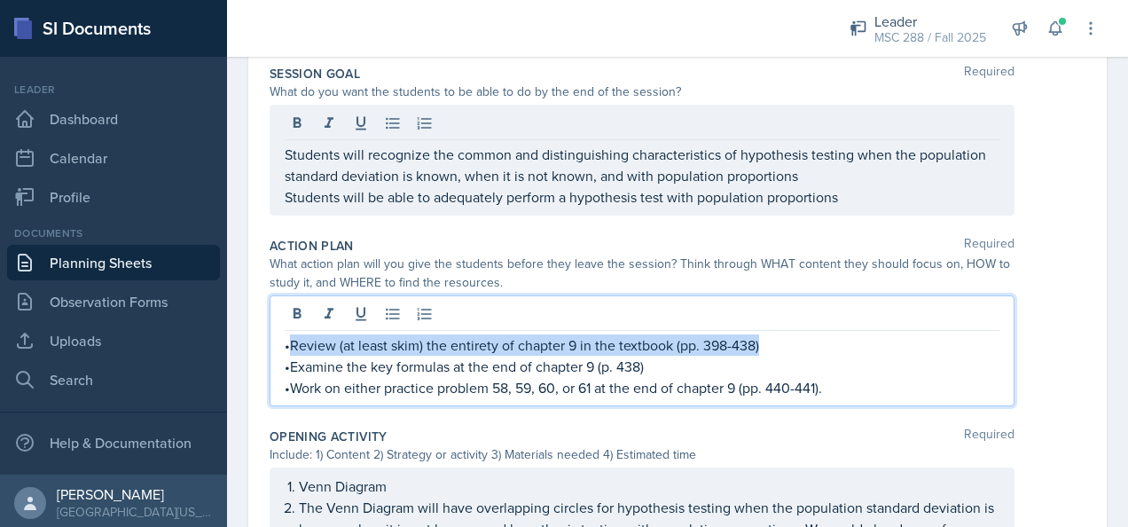
drag, startPoint x: 288, startPoint y: 339, endPoint x: 765, endPoint y: 334, distance: 476.4
click at [765, 334] on p "•Review (at least skim) the entirety of chapter 9 in the textbook (pp. 398-438)" at bounding box center [642, 344] width 715 height 21
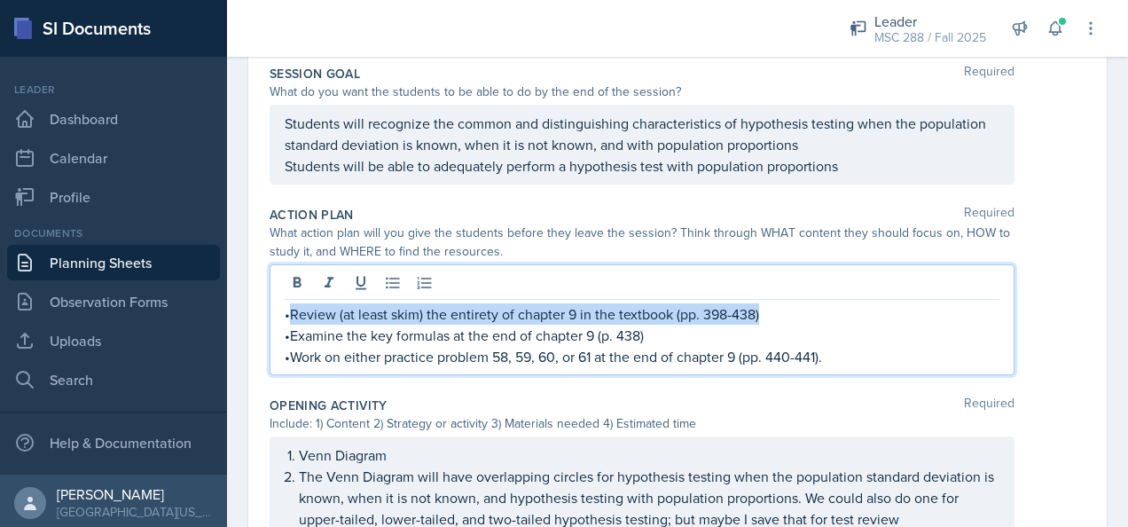
scroll to position [333, 0]
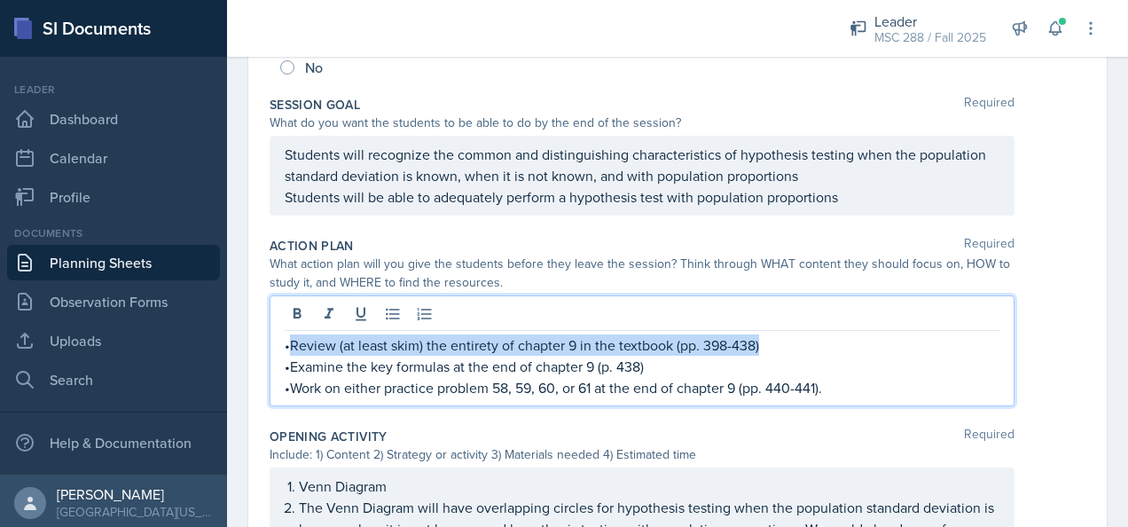
copy p "Review (at least skim) the entirety of chapter 9 in the textbook (pp. 398-438)"
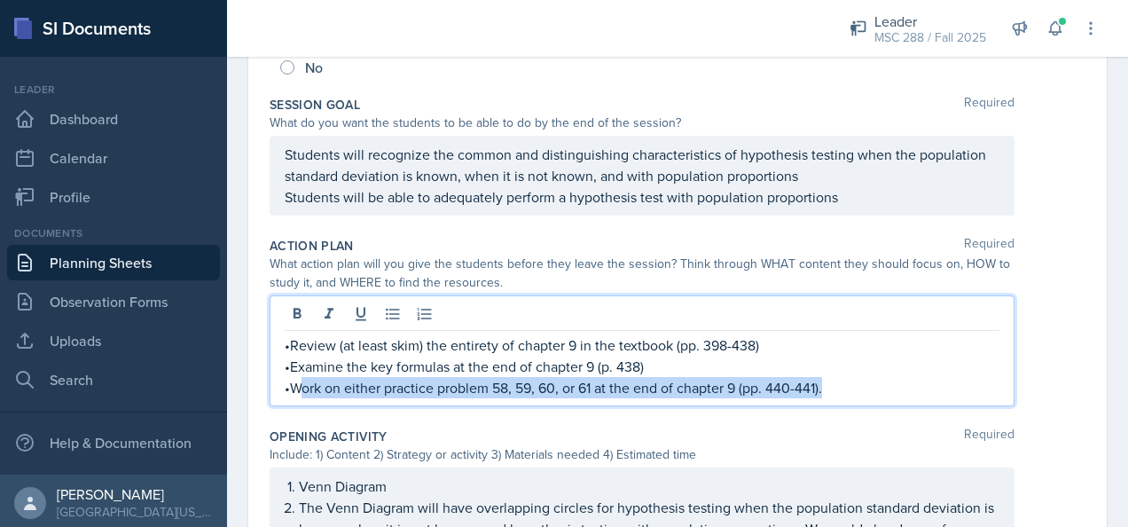
drag, startPoint x: 295, startPoint y: 382, endPoint x: 836, endPoint y: 389, distance: 540.3
click at [836, 389] on p "•Work on either practice problem 58, 59, 60, or 61 at the end of chapter 9 (pp.…" at bounding box center [642, 387] width 715 height 21
click at [312, 389] on p "•Work on either practice problem 58, 59, 60, or 61 at the end of chapter 9 (pp.…" at bounding box center [642, 387] width 715 height 21
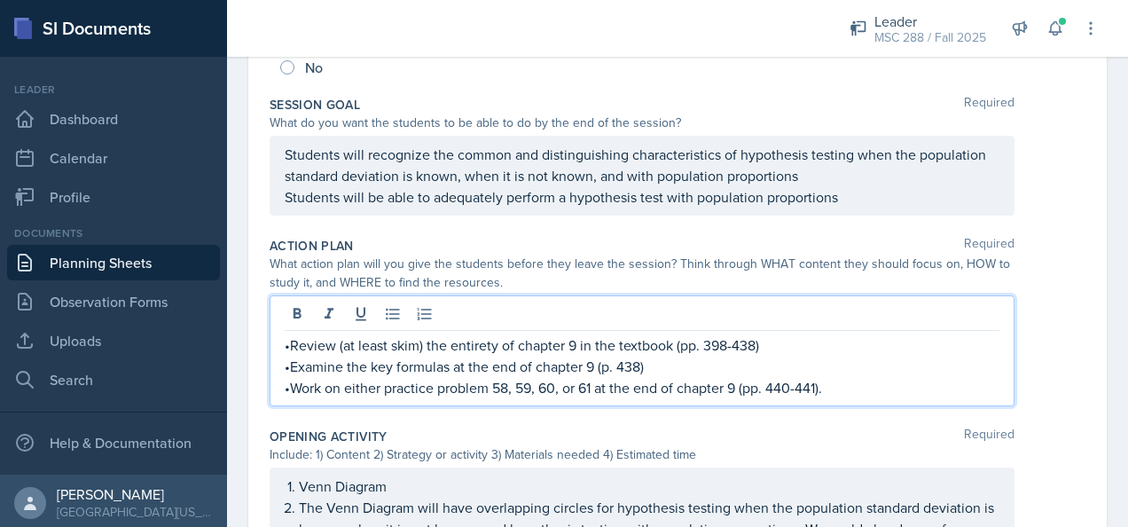
click at [293, 381] on p "•Work on either practice problem 58, 59, 60, or 61 at the end of chapter 9 (pp.…" at bounding box center [642, 387] width 715 height 21
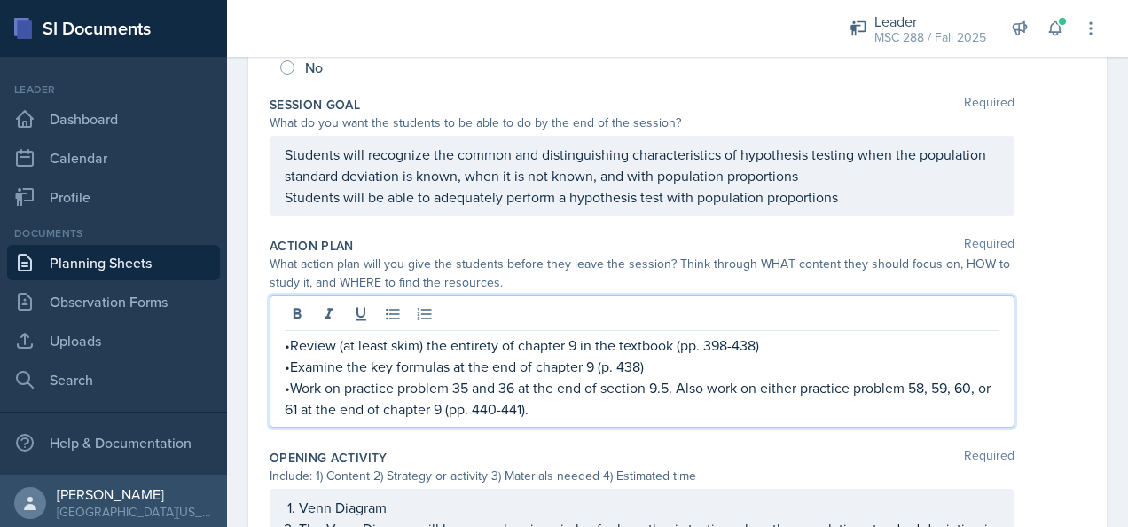
click at [449, 387] on p "•Work on practice problem 35 and 36 at the end of section 9.5. Also work on eit…" at bounding box center [642, 398] width 715 height 43
click at [677, 387] on p "•Work on practice problems 35 and 36 at the end of section 9.5. Also work on ei…" at bounding box center [642, 398] width 715 height 43
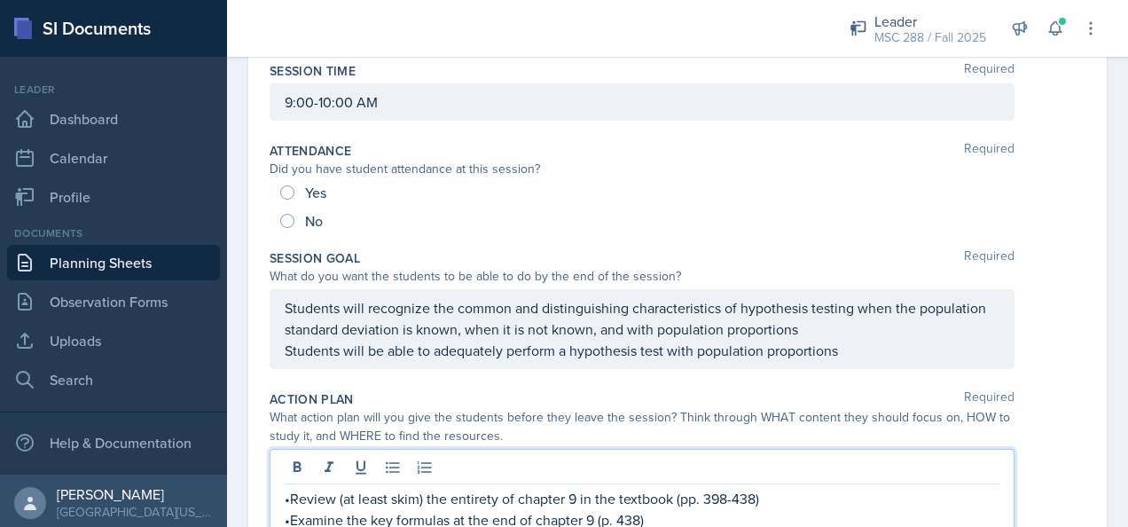
scroll to position [88, 0]
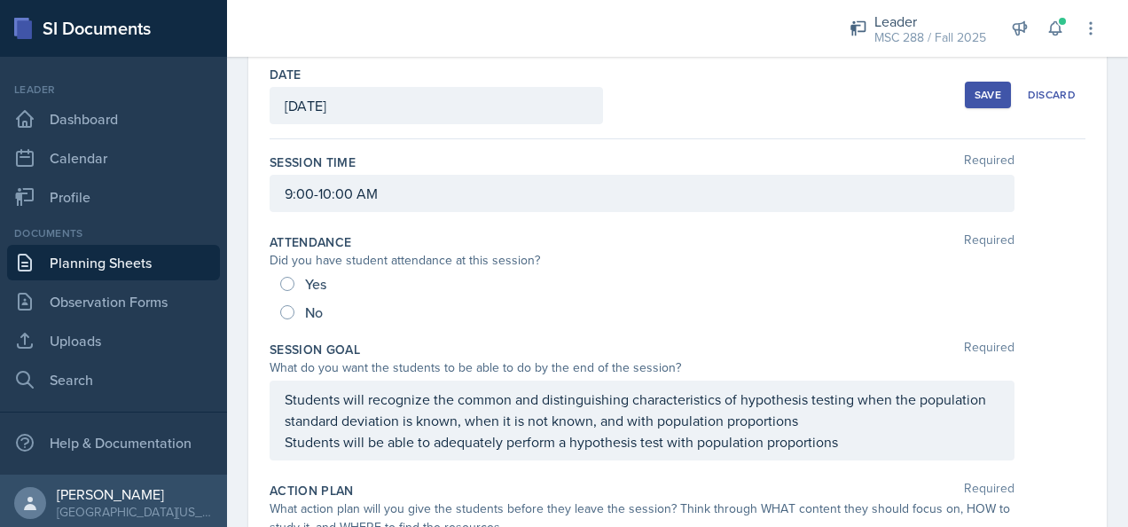
click at [975, 91] on div "Save" at bounding box center [988, 95] width 27 height 14
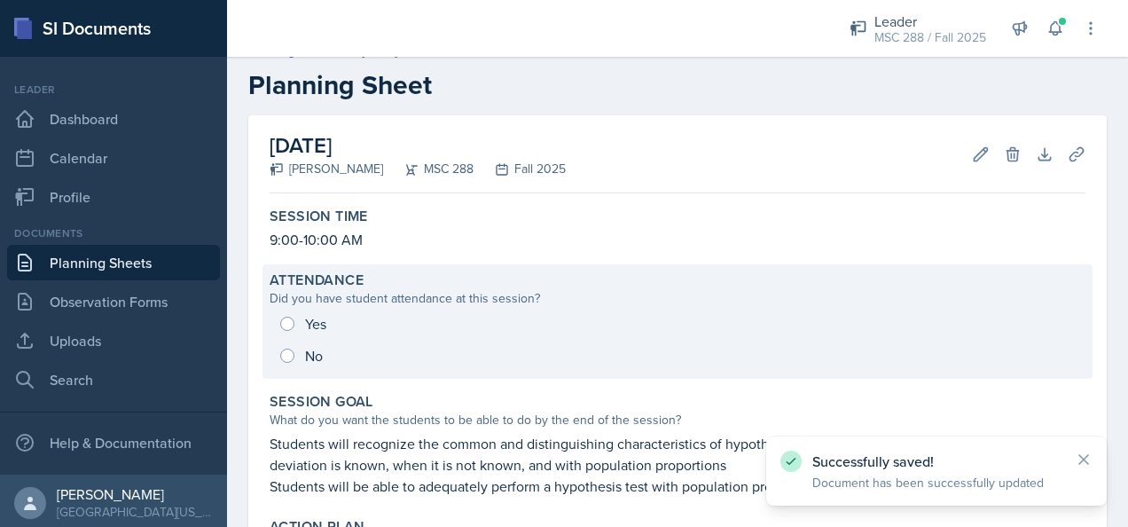
scroll to position [0, 0]
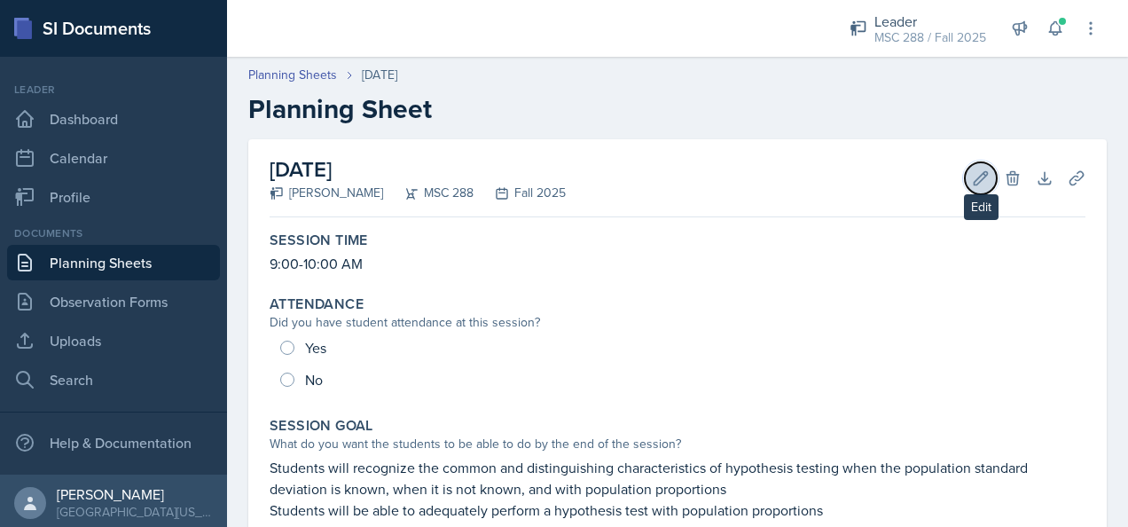
click at [965, 163] on button "Edit" at bounding box center [981, 178] width 32 height 32
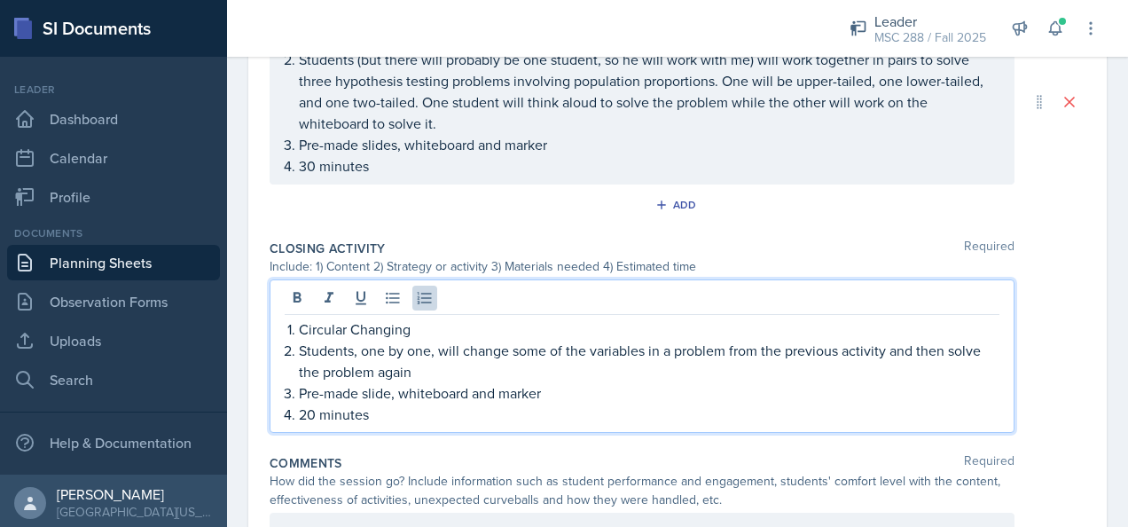
scroll to position [1006, 0]
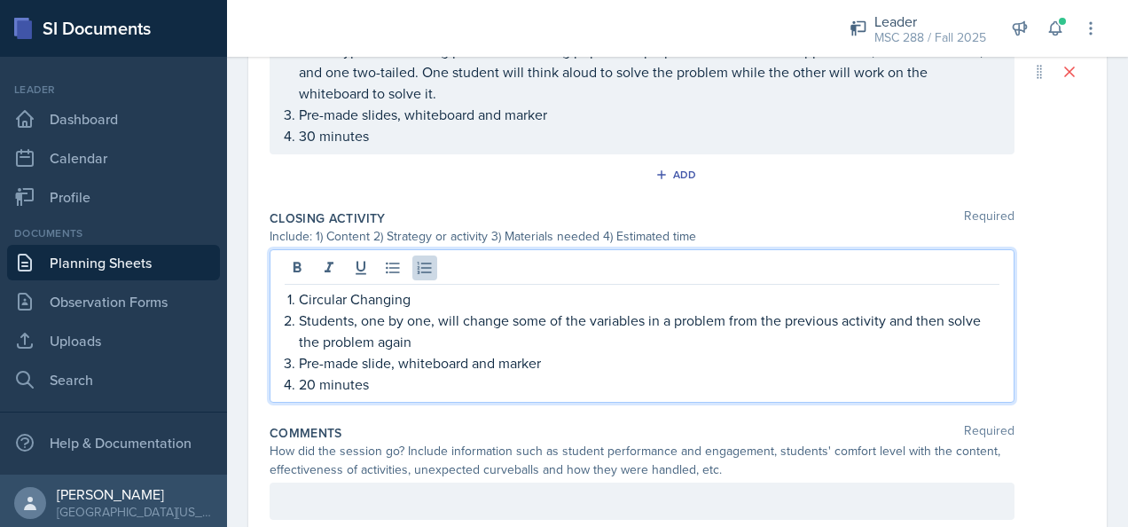
drag, startPoint x: 305, startPoint y: 376, endPoint x: 337, endPoint y: 389, distance: 34.6
click at [306, 376] on p "20 minutes" at bounding box center [649, 383] width 701 height 21
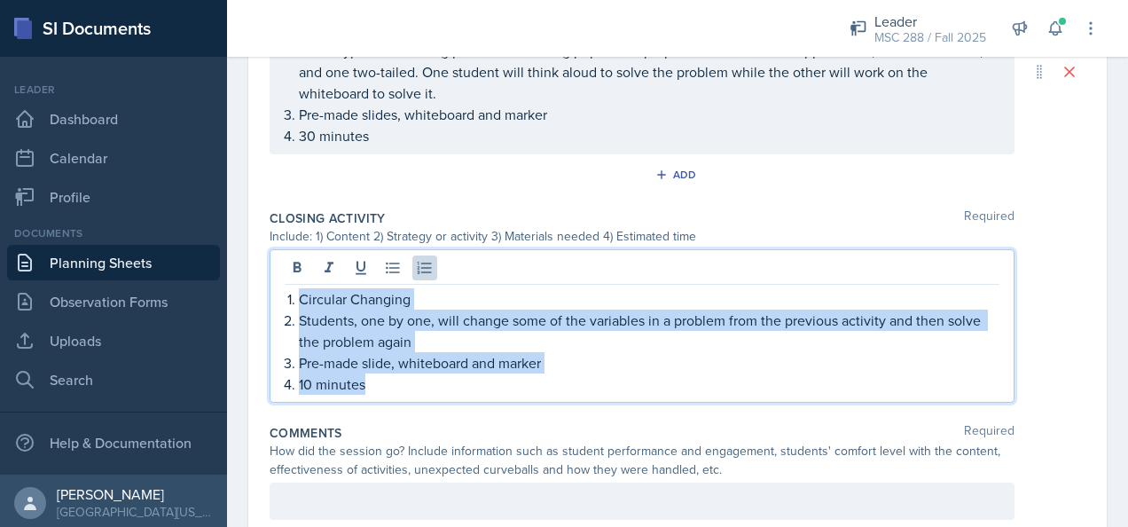
drag, startPoint x: 297, startPoint y: 296, endPoint x: 396, endPoint y: 375, distance: 126.2
click at [396, 375] on ol "Circular Changing Students, one by one, will change some of the variables in a …" at bounding box center [649, 341] width 701 height 106
copy ol "Circular Changing Students, one by one, will change some of the variables in a …"
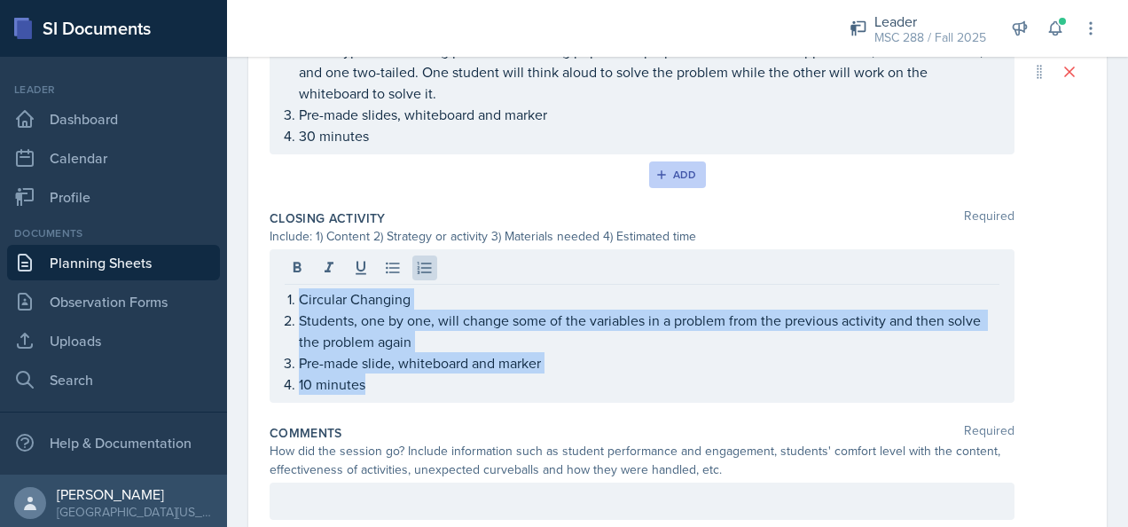
click at [660, 170] on icon "button" at bounding box center [662, 175] width 12 height 12
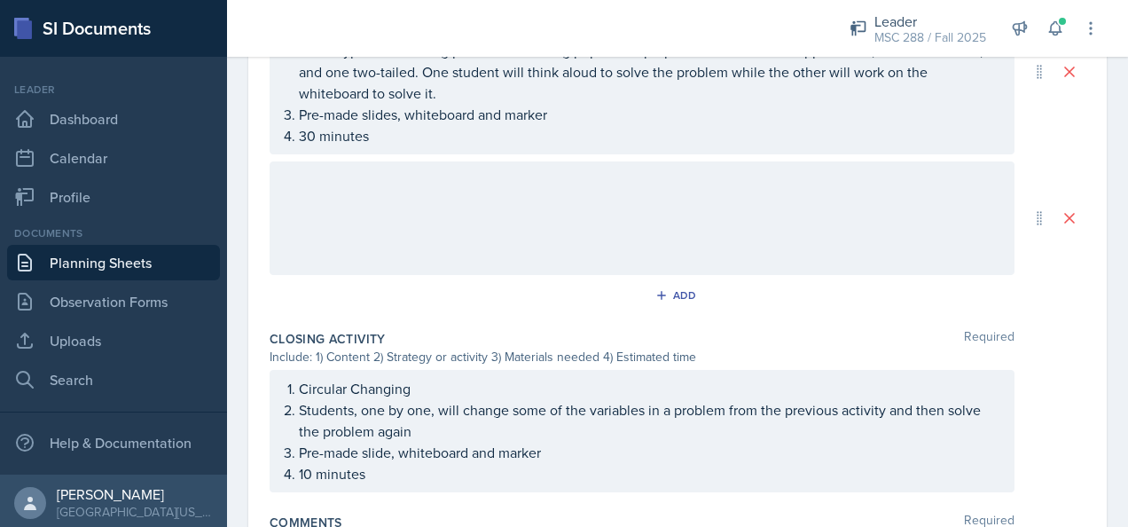
click at [602, 189] on div at bounding box center [642, 218] width 745 height 114
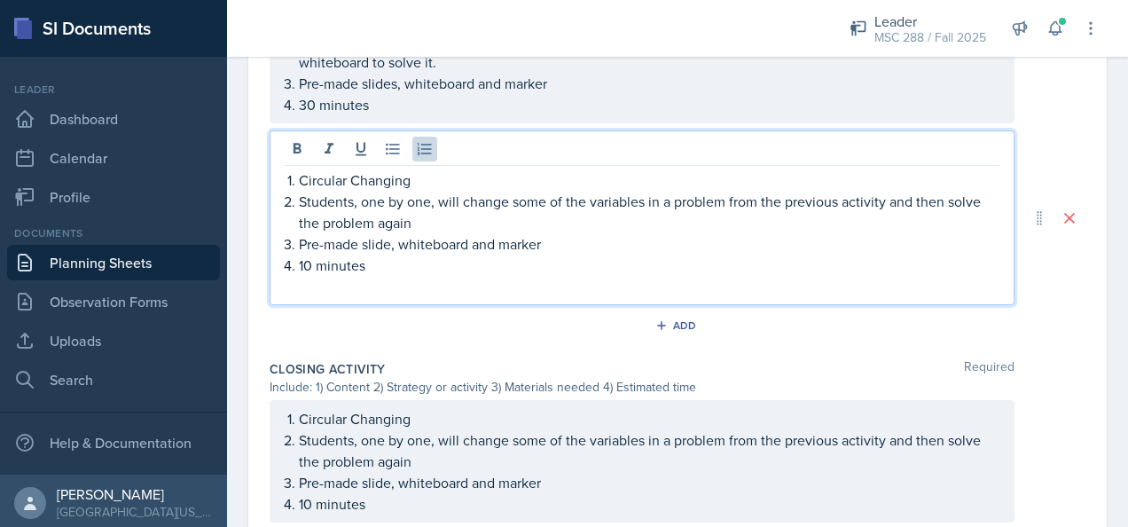
click at [454, 290] on p at bounding box center [642, 286] width 715 height 21
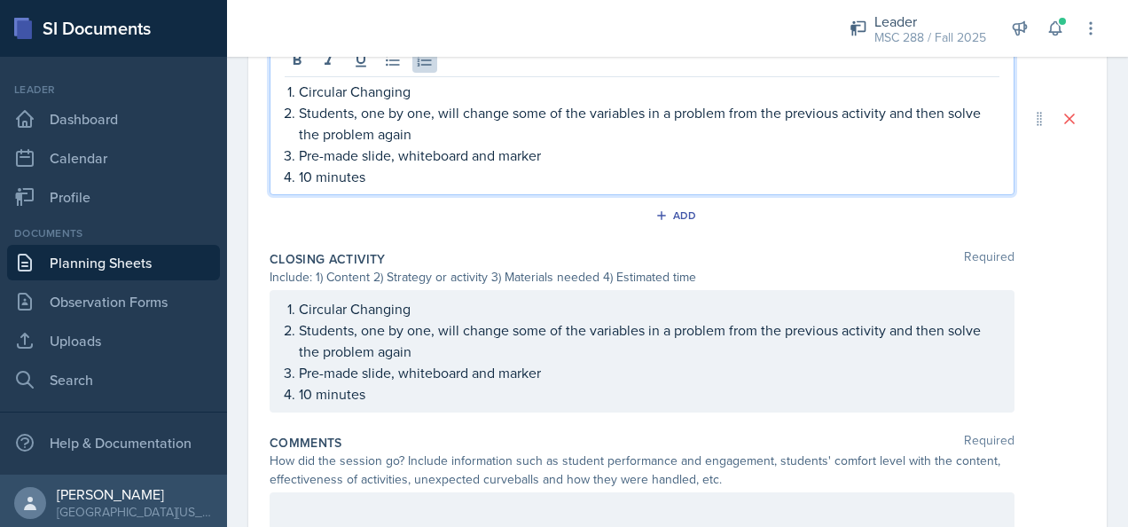
scroll to position [1157, 0]
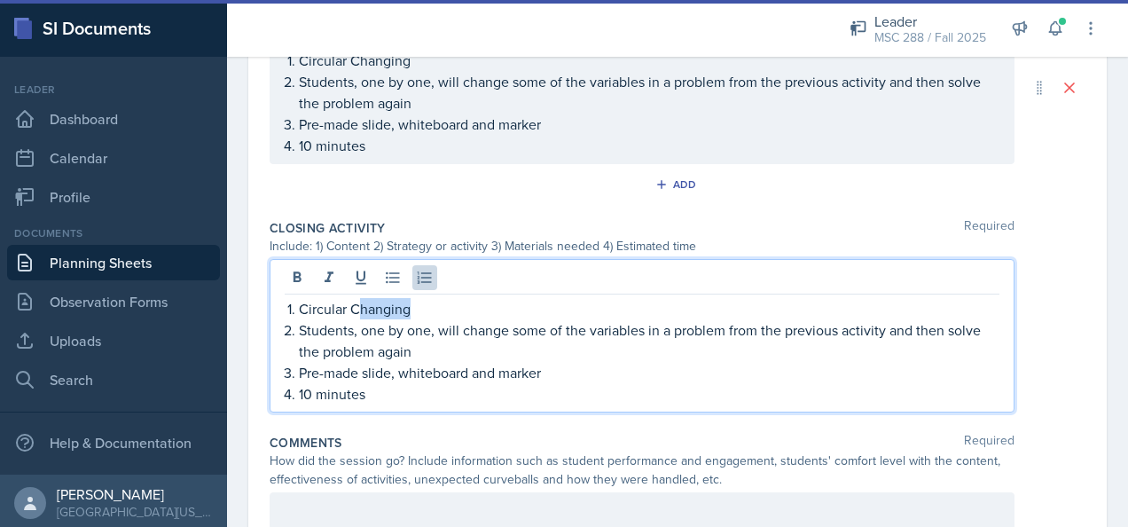
drag, startPoint x: 413, startPoint y: 304, endPoint x: 361, endPoint y: 300, distance: 52.5
click at [361, 300] on p "Circular Changing" at bounding box center [649, 308] width 701 height 21
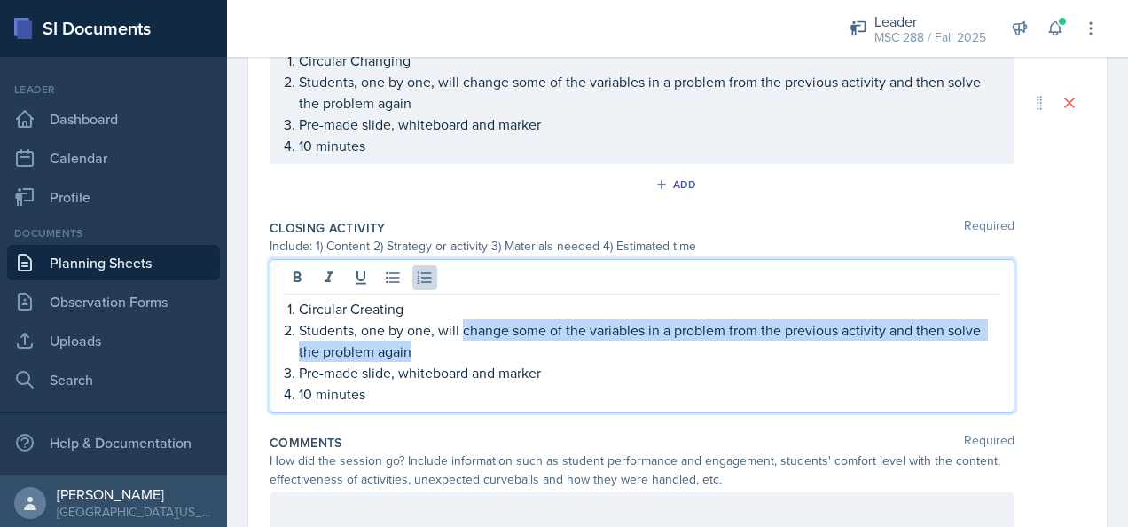
drag, startPoint x: 458, startPoint y: 341, endPoint x: 464, endPoint y: 323, distance: 18.8
click at [464, 323] on p "Students, one by one, will change some of the variables in a problem from the p…" at bounding box center [649, 340] width 701 height 43
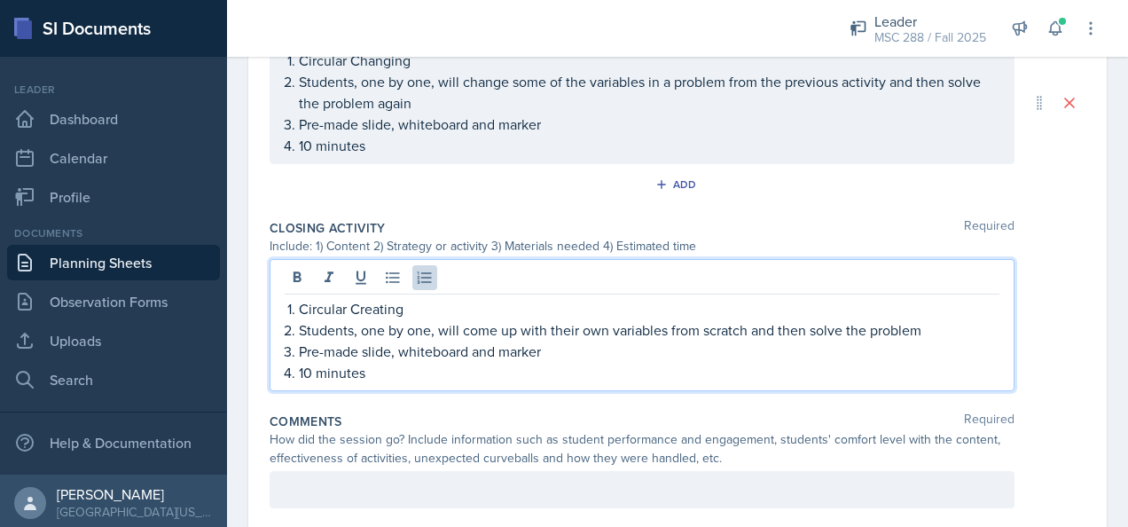
click at [668, 324] on p "Students, one by one, will come up with their own variables from scratch and th…" at bounding box center [649, 329] width 701 height 21
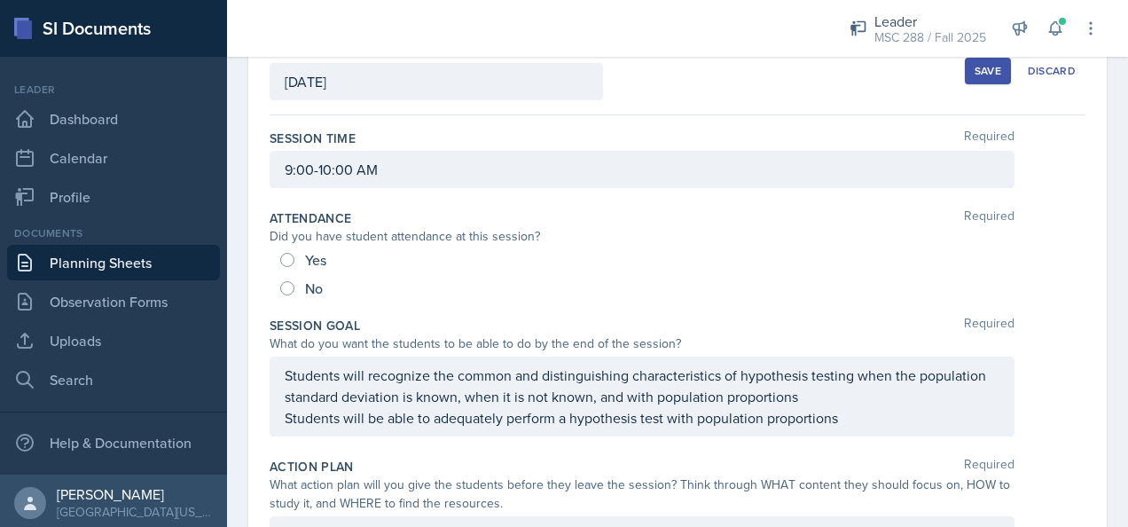
scroll to position [0, 0]
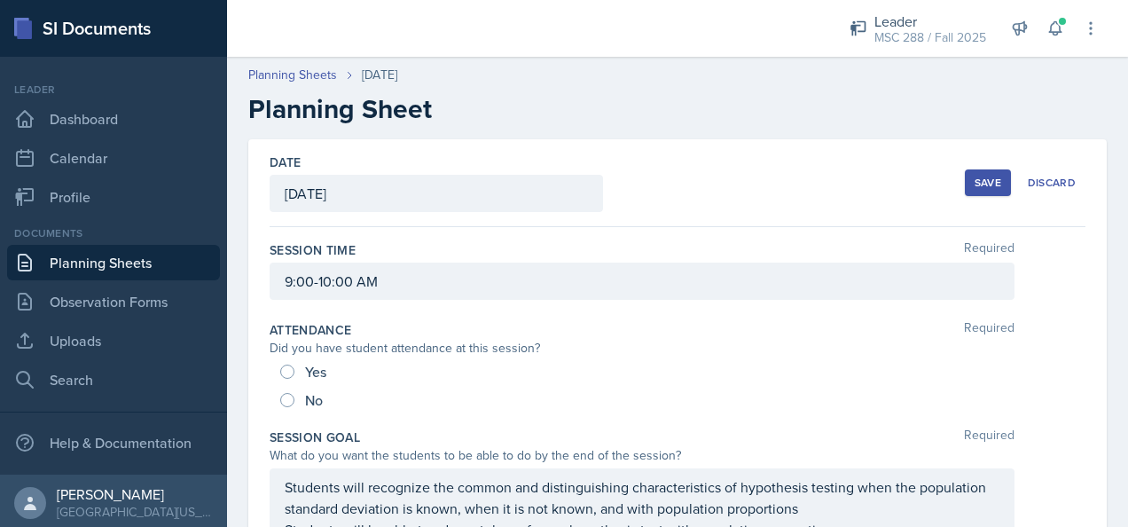
click at [975, 176] on div "Save" at bounding box center [988, 183] width 27 height 14
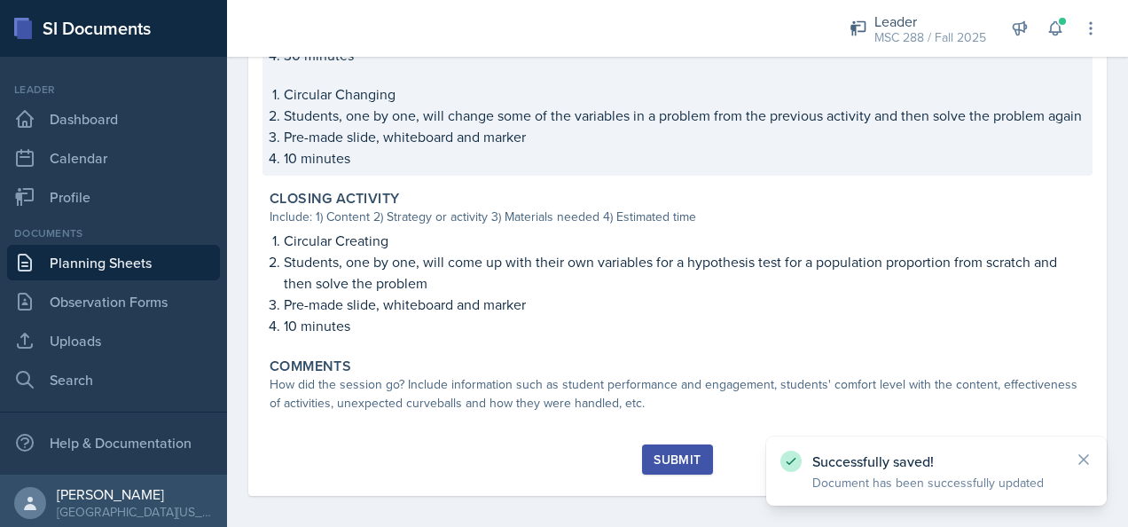
scroll to position [1030, 0]
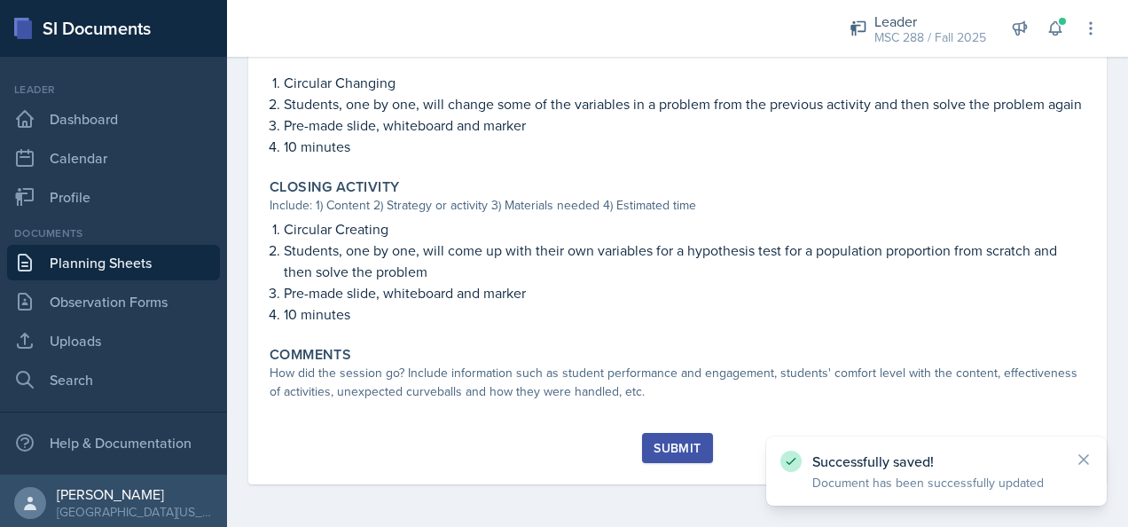
click at [103, 263] on link "Planning Sheets" at bounding box center [113, 262] width 213 height 35
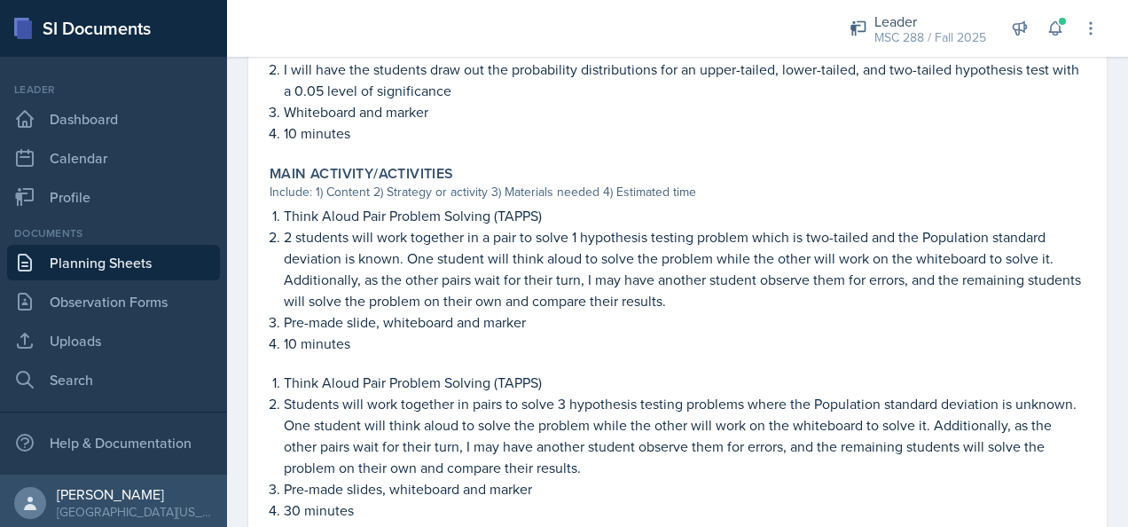
scroll to position [798, 0]
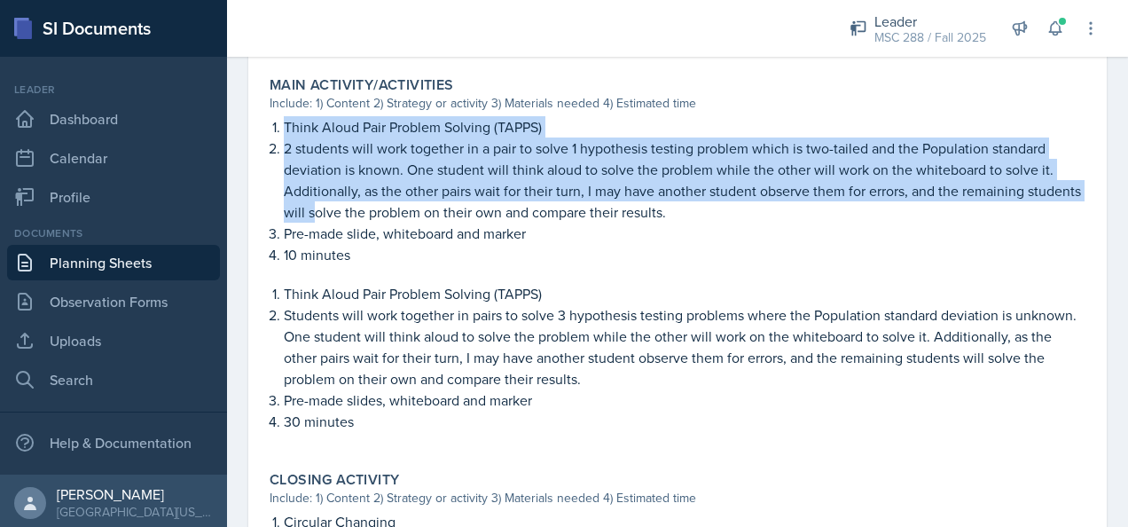
drag, startPoint x: 285, startPoint y: 146, endPoint x: 369, endPoint y: 240, distance: 125.6
click at [369, 240] on ol "Think Aloud Pair Problem Solving (TAPPS) 2 students will work together in a pai…" at bounding box center [685, 190] width 802 height 149
click at [135, 269] on link "Planning Sheets" at bounding box center [113, 262] width 213 height 35
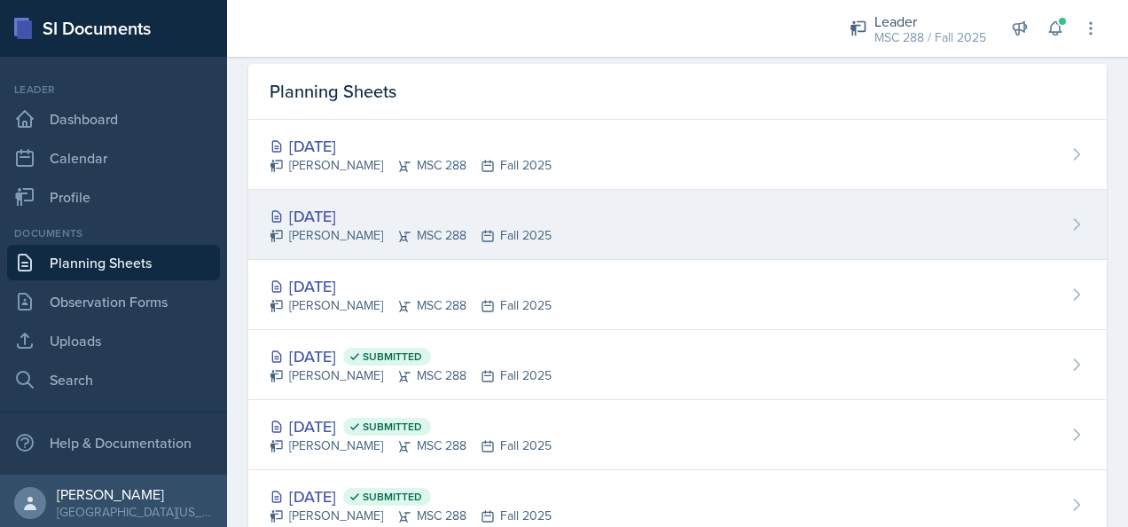
scroll to position [89, 0]
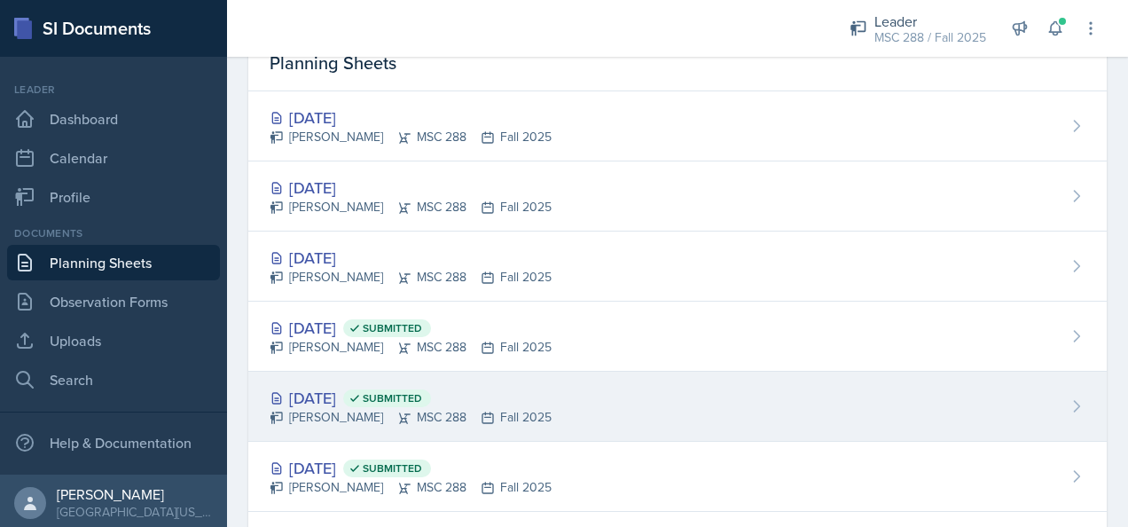
click at [322, 392] on div "Sep 10th, 2025 Submitted" at bounding box center [411, 398] width 282 height 24
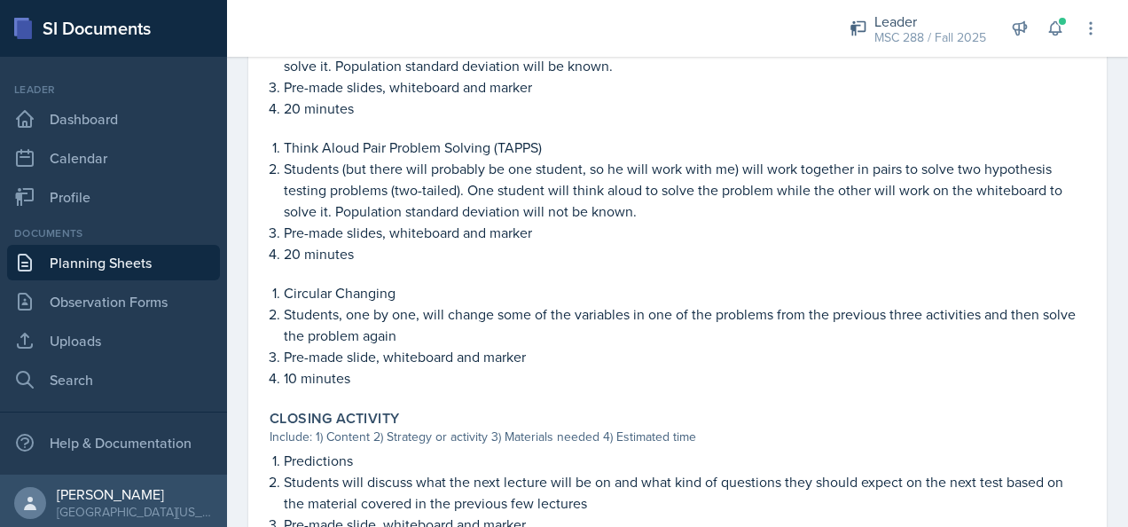
scroll to position [887, 0]
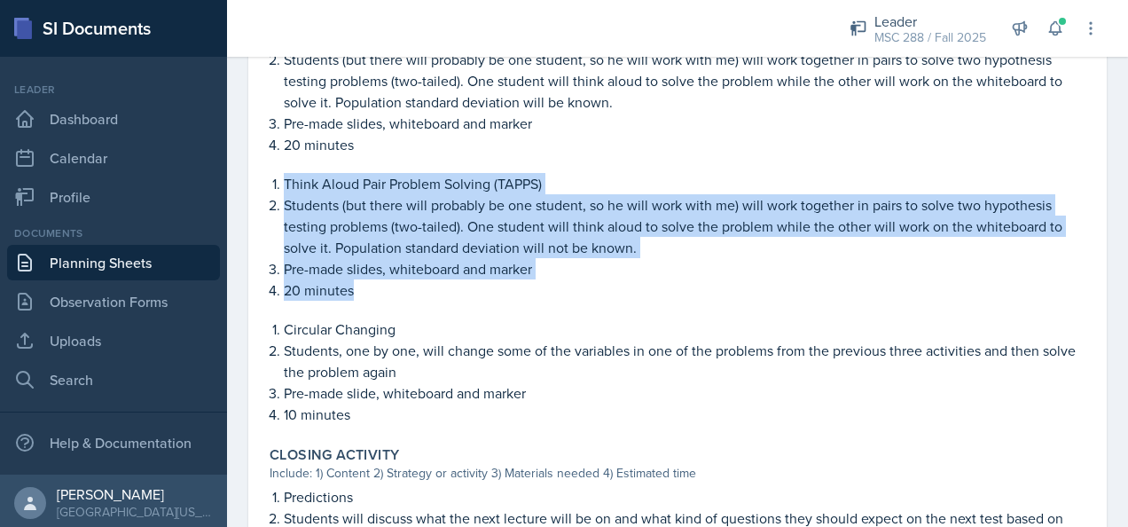
drag, startPoint x: 286, startPoint y: 182, endPoint x: 384, endPoint y: 281, distance: 139.9
click at [384, 281] on ol "Think Aloud Pair Problem Solving (TAPPS) Students (but there will probably be o…" at bounding box center [685, 237] width 802 height 128
copy ol "Think Aloud Pair Problem Solving (TAPPS) Students (but there will probably be o…"
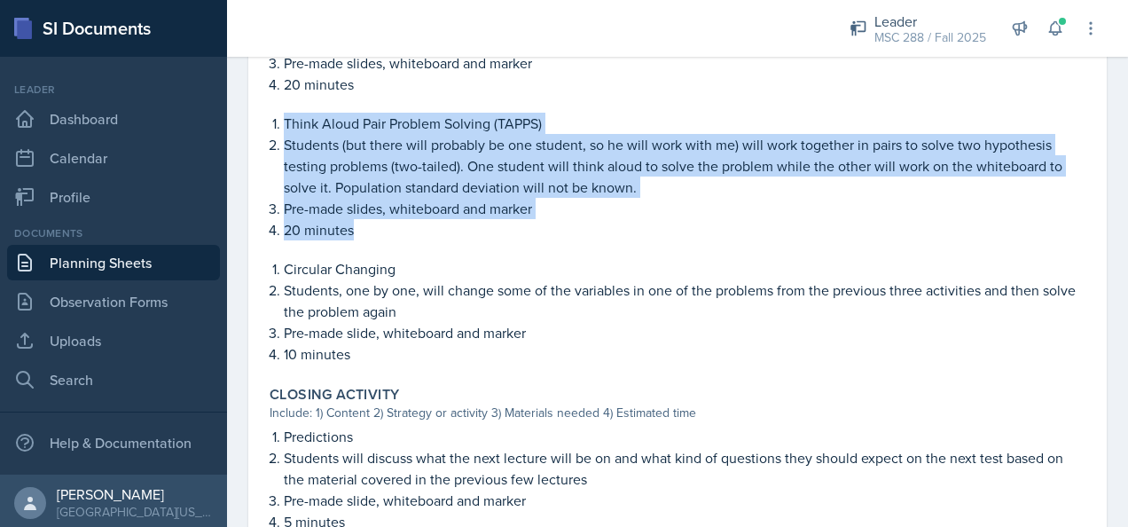
scroll to position [976, 0]
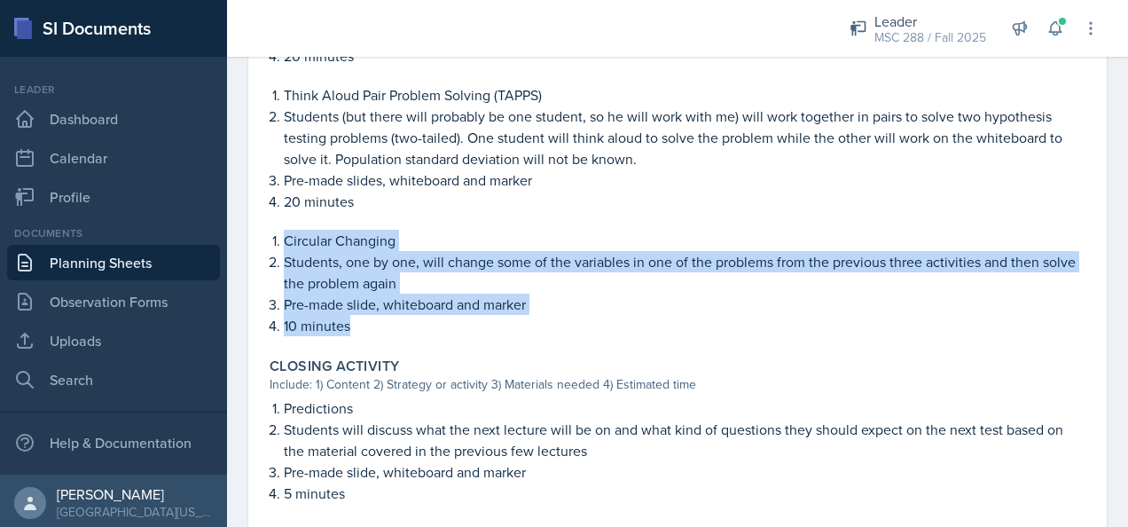
drag, startPoint x: 284, startPoint y: 240, endPoint x: 383, endPoint y: 318, distance: 126.4
click at [383, 318] on ol "Circular Changing Students, one by one, will change some of the variables in on…" at bounding box center [685, 283] width 802 height 106
copy ol "Circular Changing Students, one by one, will change some of the variables in on…"
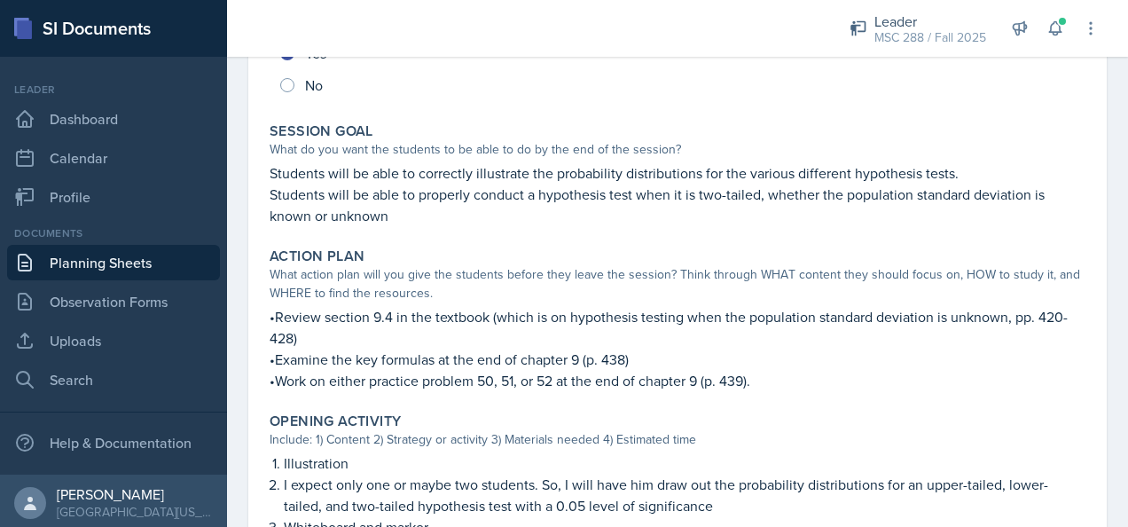
scroll to position [266, 0]
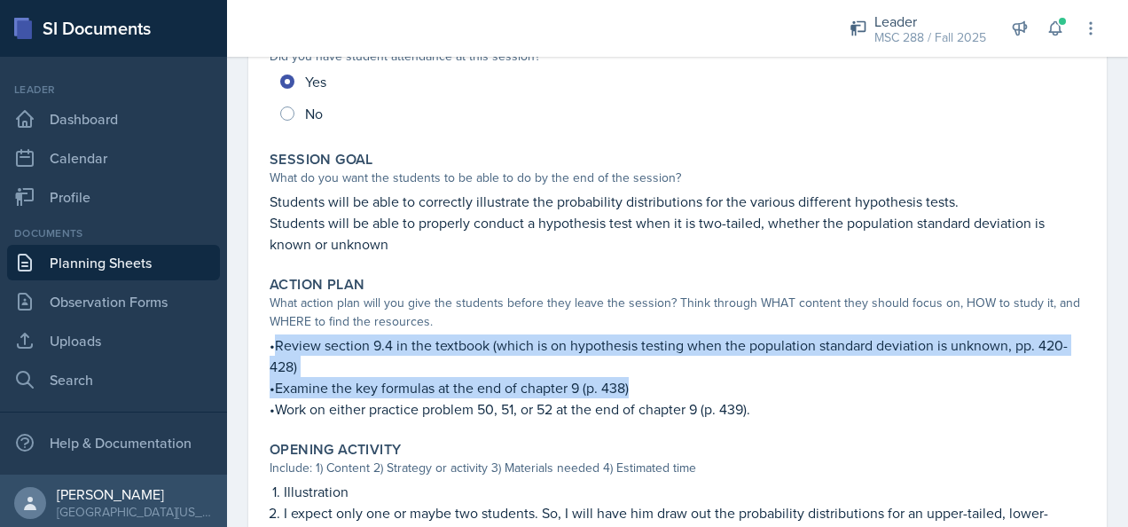
drag, startPoint x: 275, startPoint y: 345, endPoint x: 648, endPoint y: 380, distance: 374.2
click at [648, 380] on div "•Review section 9.4 in the textbook (which is on hypothesis testing when the po…" at bounding box center [678, 376] width 816 height 85
drag, startPoint x: 648, startPoint y: 380, endPoint x: 539, endPoint y: 342, distance: 114.5
copy div "Review section 9.4 in the textbook (which is on hypothesis testing when the pop…"
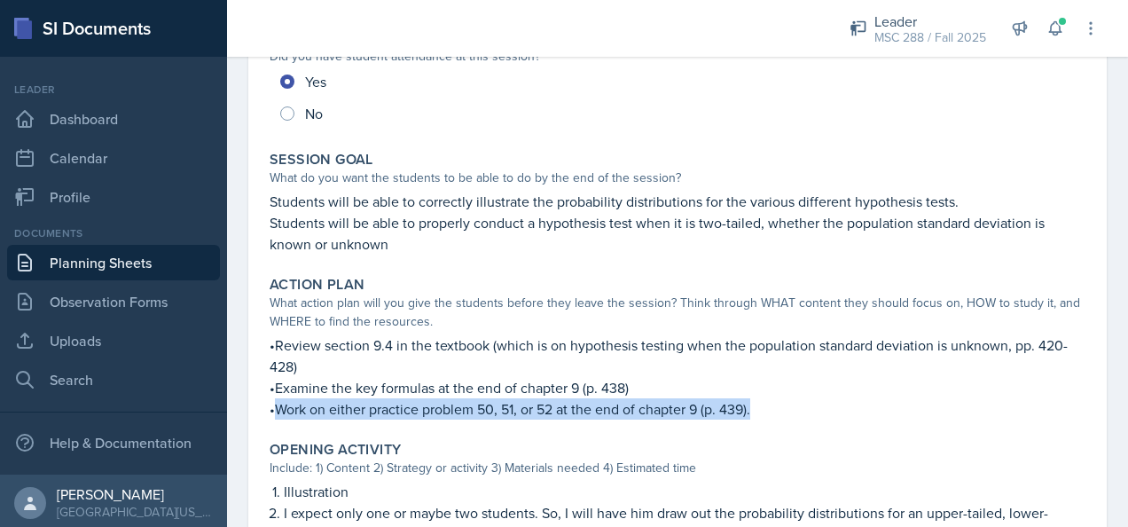
drag, startPoint x: 277, startPoint y: 409, endPoint x: 765, endPoint y: 413, distance: 487.9
click at [765, 413] on p "•Work on either practice problem 50, 51, or 52 at the end of chapter 9 (p. 439)." at bounding box center [678, 408] width 816 height 21
copy p "Work on either practice problem 50, 51, or 52 at the end of chapter 9 (p. 439)."
